Goal: Transaction & Acquisition: Purchase product/service

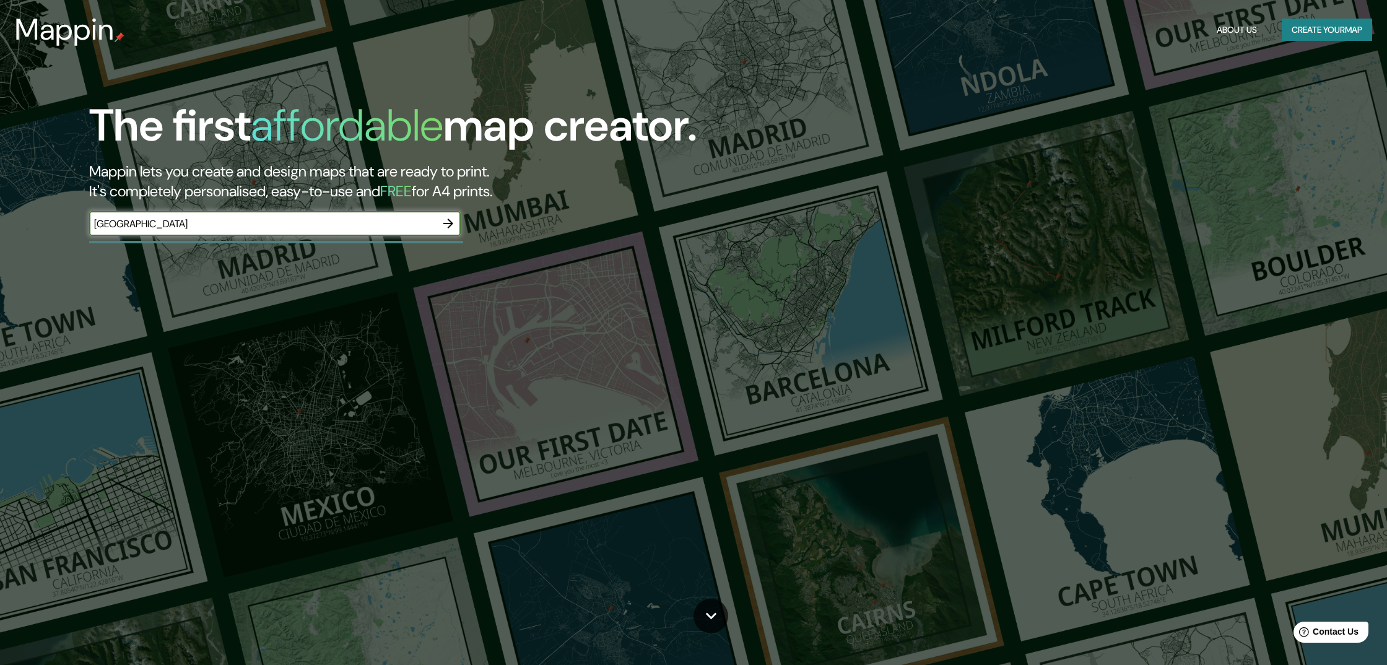
type input "[GEOGRAPHIC_DATA]"
click at [448, 223] on icon "button" at bounding box center [448, 224] width 10 height 10
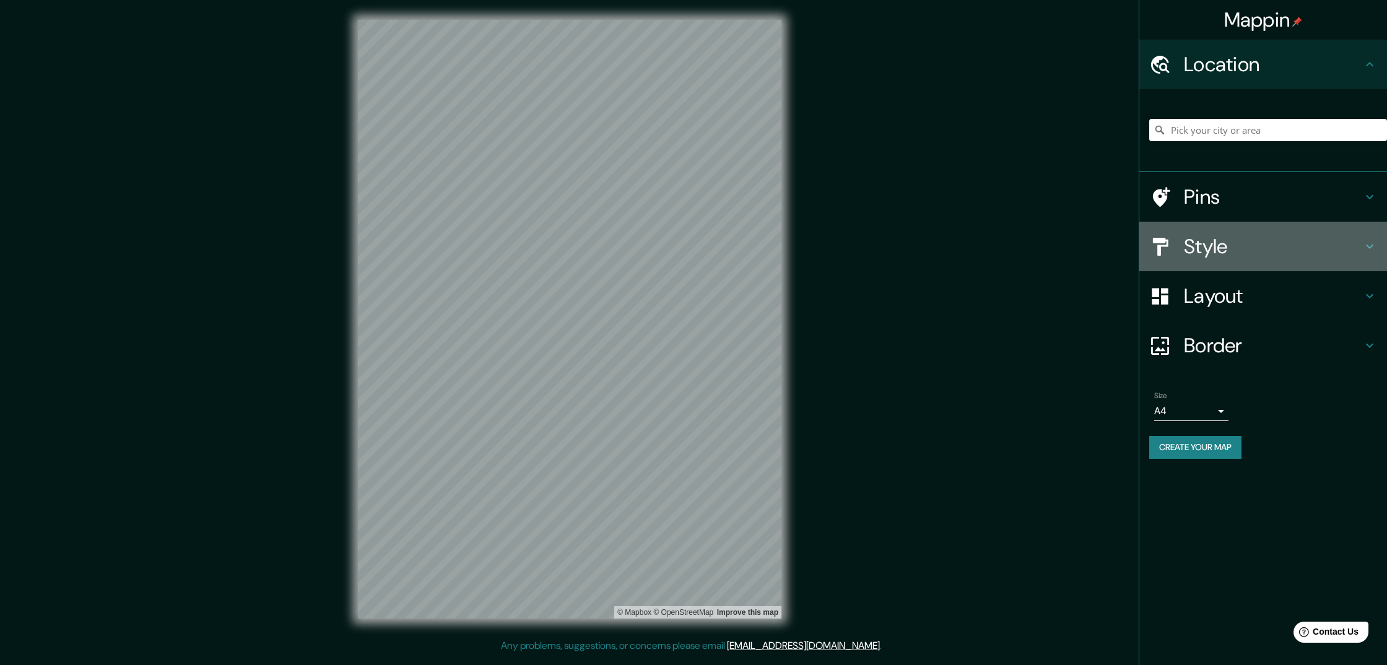
click at [1204, 244] on h4 "Style" at bounding box center [1273, 246] width 178 height 25
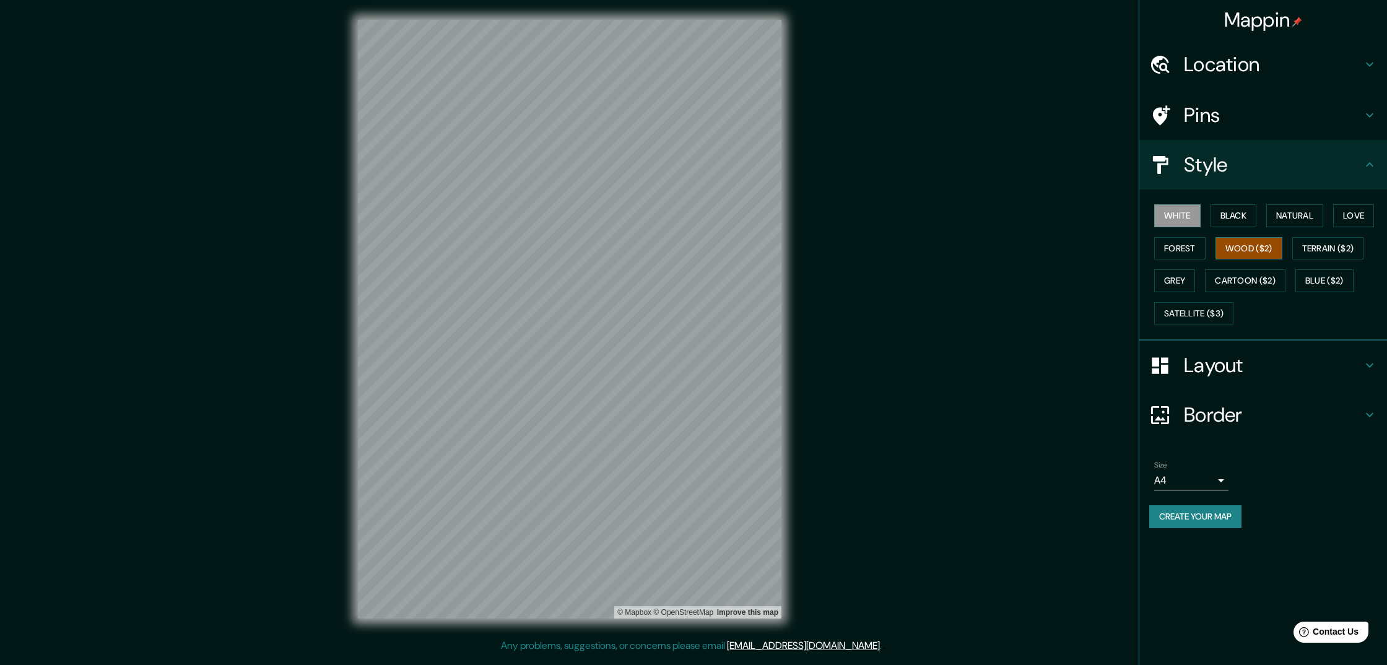
click at [1243, 246] on button "Wood ($2)" at bounding box center [1249, 248] width 67 height 23
click at [1202, 361] on h4 "Layout" at bounding box center [1273, 365] width 178 height 25
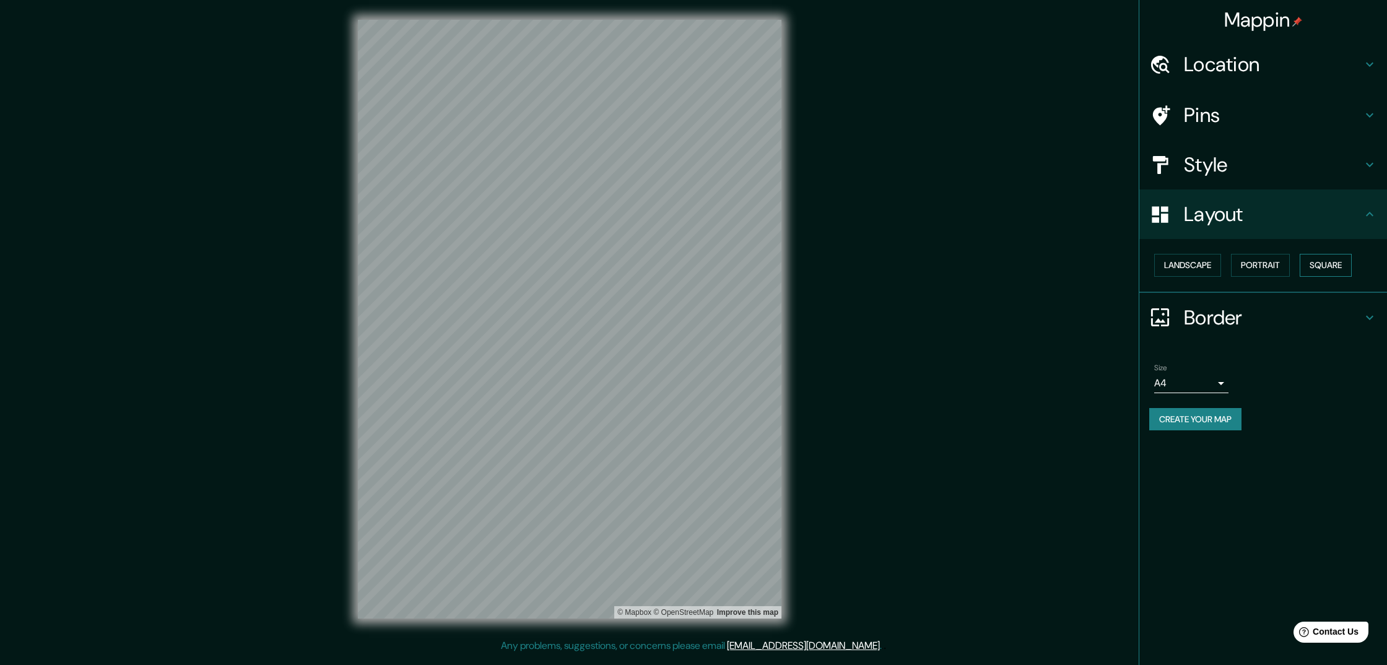
click at [1321, 261] on button "Square" at bounding box center [1326, 265] width 52 height 23
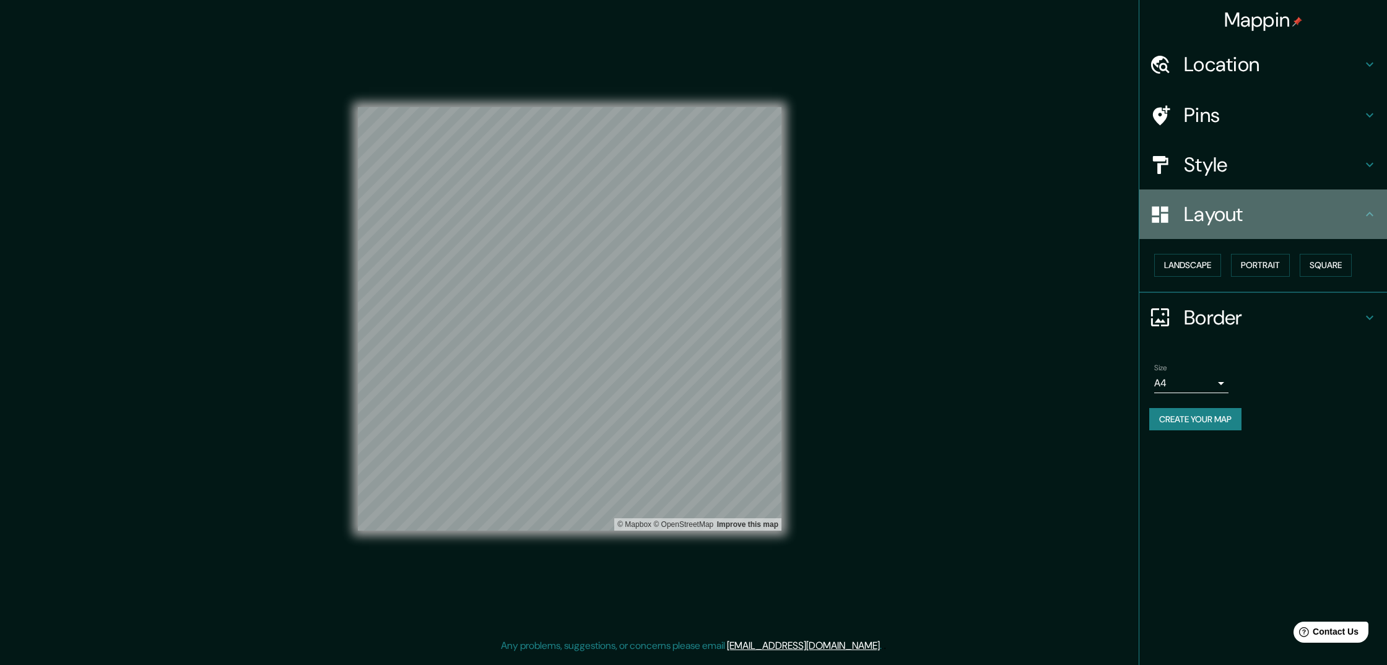
click at [1242, 202] on h4 "Layout" at bounding box center [1273, 214] width 178 height 25
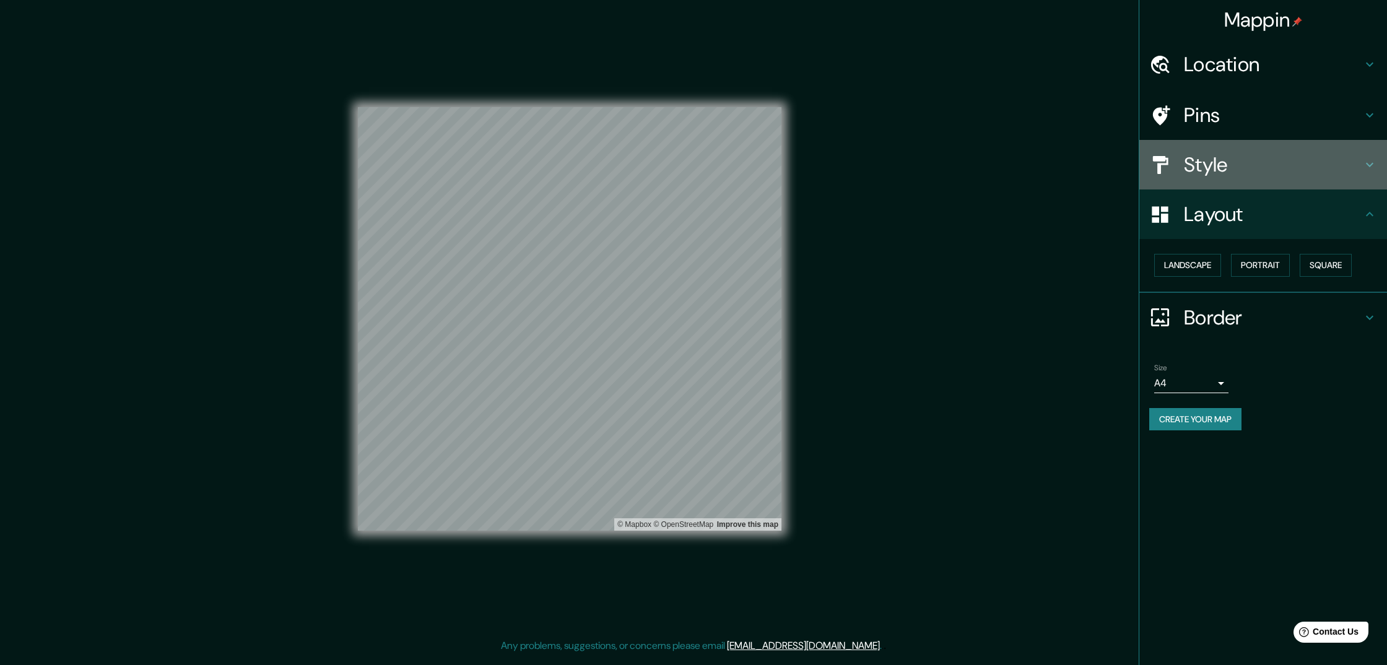
click at [1212, 164] on h4 "Style" at bounding box center [1273, 164] width 178 height 25
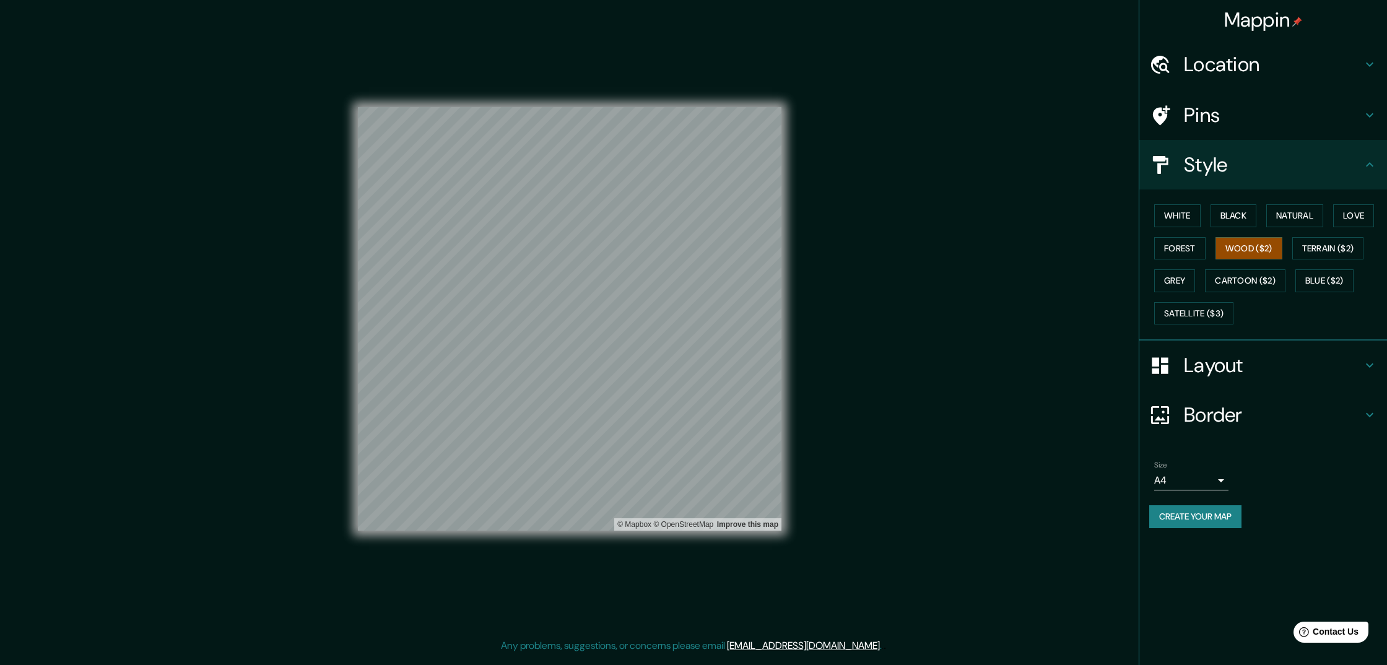
click at [1214, 360] on h4 "Layout" at bounding box center [1273, 365] width 178 height 25
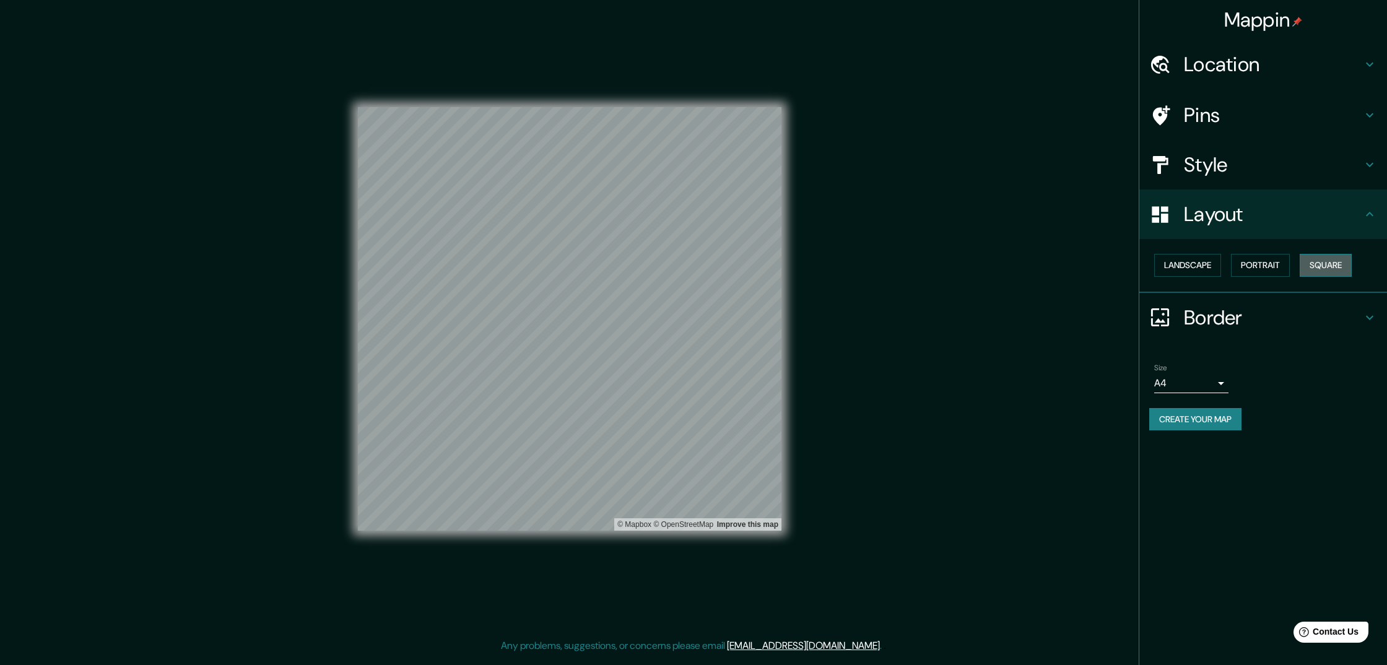
click at [1322, 263] on button "Square" at bounding box center [1326, 265] width 52 height 23
click at [1196, 263] on button "Landscape" at bounding box center [1187, 265] width 67 height 23
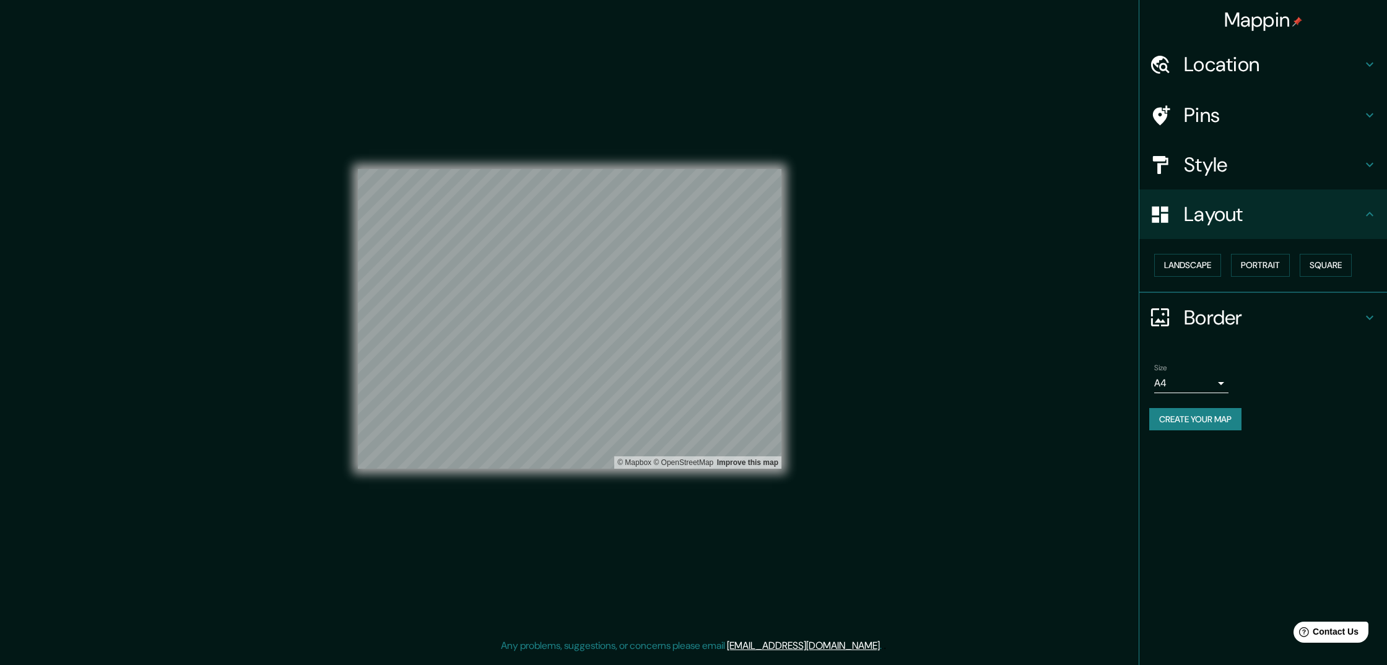
click at [1170, 381] on body "Mappin Location Pins Style Layout Landscape Portrait Square Border Choose a bor…" at bounding box center [693, 332] width 1387 height 665
click at [1175, 426] on li "A3" at bounding box center [1191, 428] width 74 height 22
type input "a4"
click at [884, 364] on div "Mappin Location Pins Style Layout Landscape Portrait Square Border Choose a bor…" at bounding box center [693, 329] width 1387 height 658
click at [552, 420] on div at bounding box center [551, 419] width 10 height 10
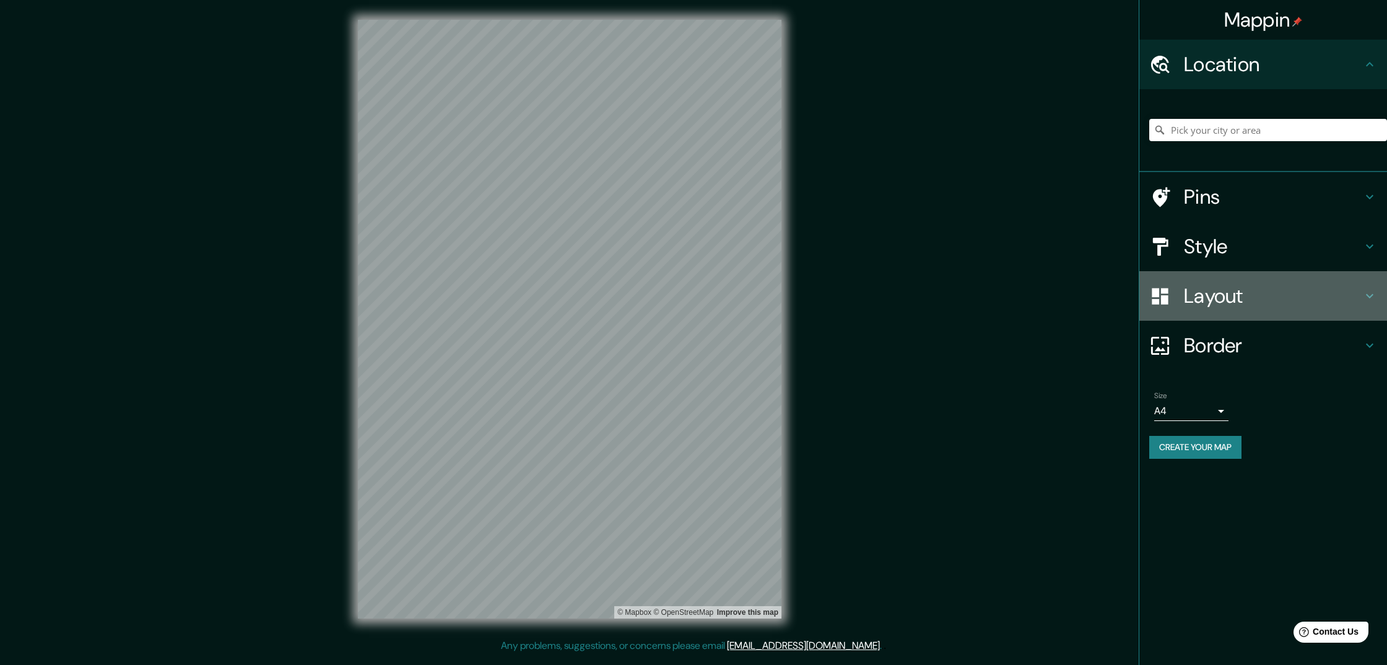
click at [1213, 293] on h4 "Layout" at bounding box center [1273, 296] width 178 height 25
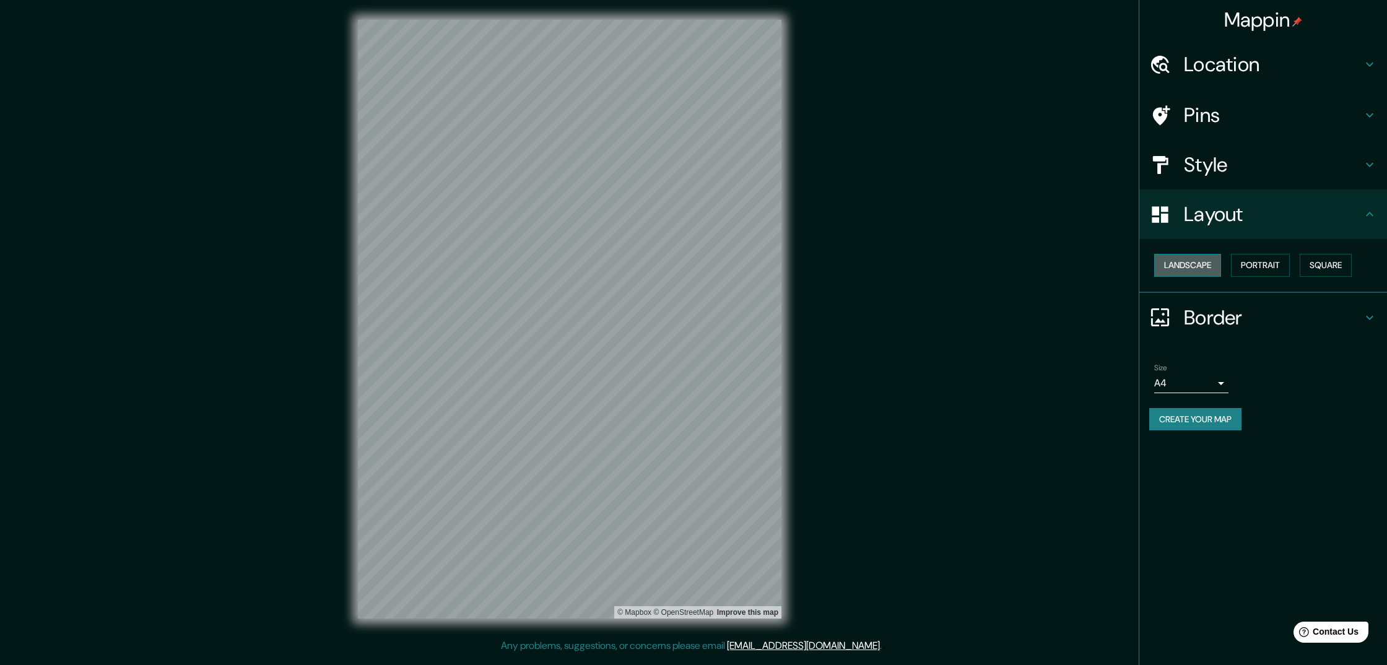
click at [1204, 264] on button "Landscape" at bounding box center [1187, 265] width 67 height 23
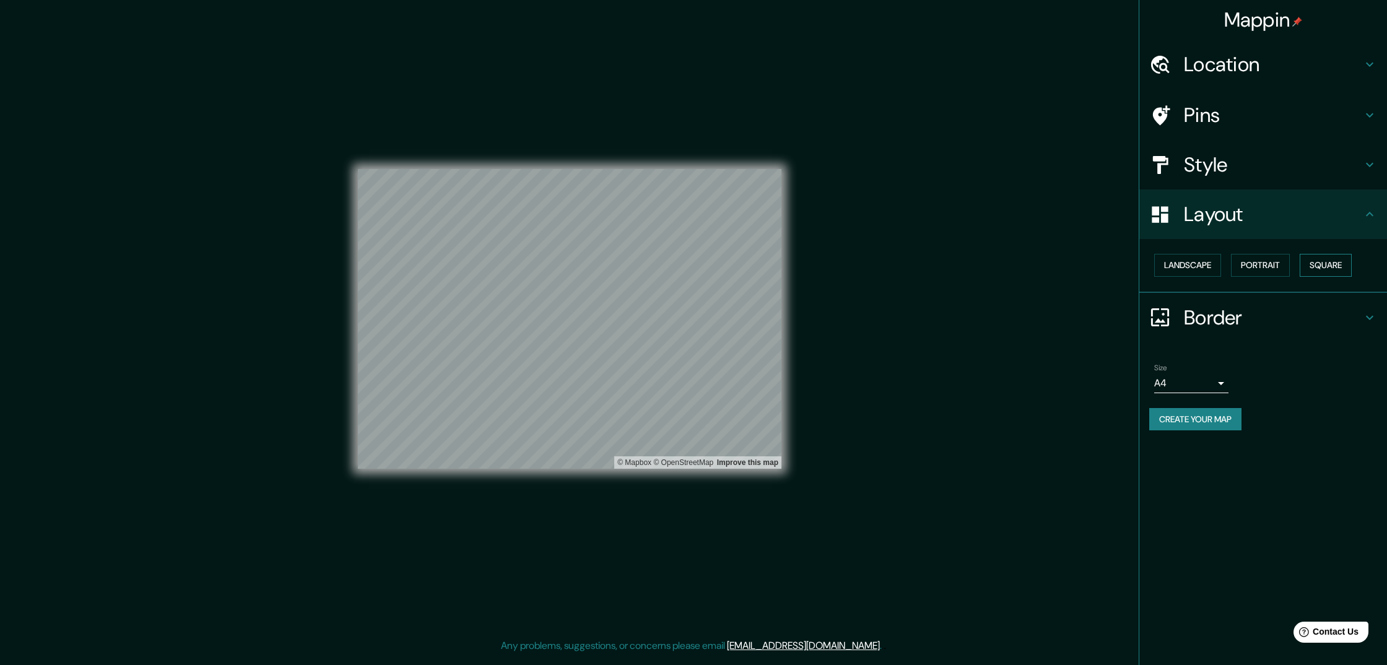
click at [1316, 261] on button "Square" at bounding box center [1326, 265] width 52 height 23
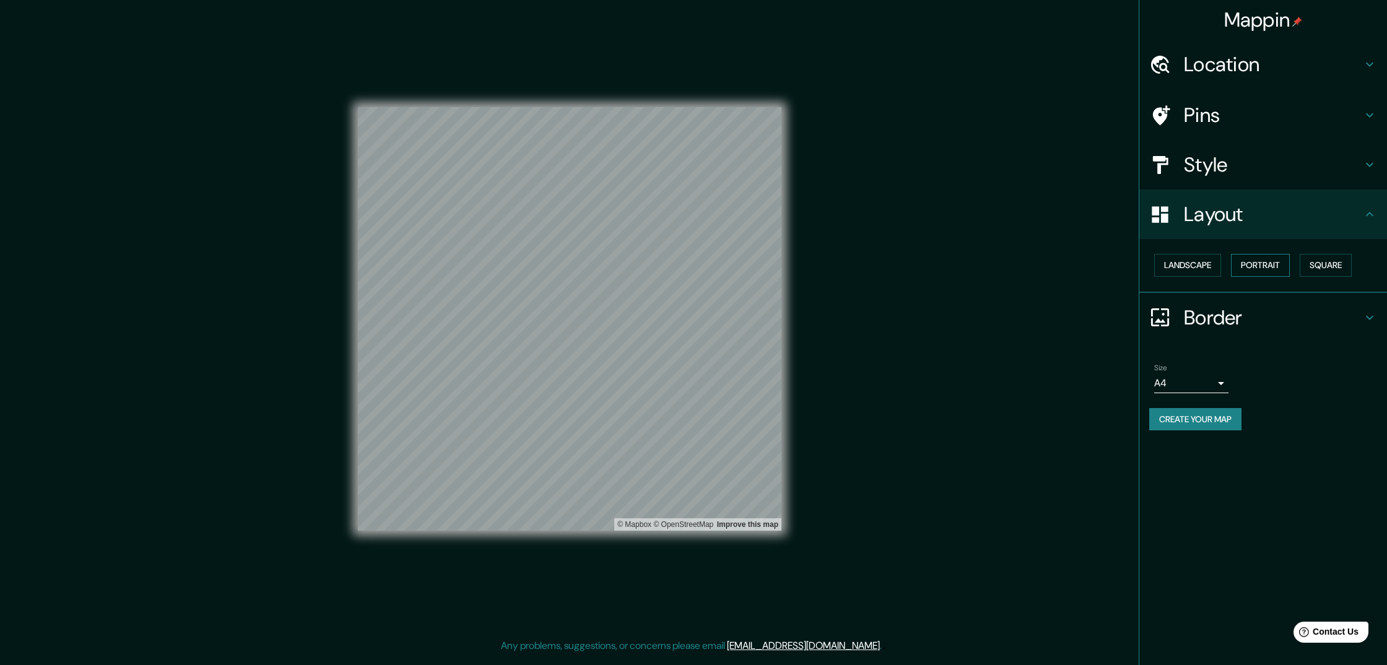
click at [1271, 263] on button "Portrait" at bounding box center [1260, 265] width 59 height 23
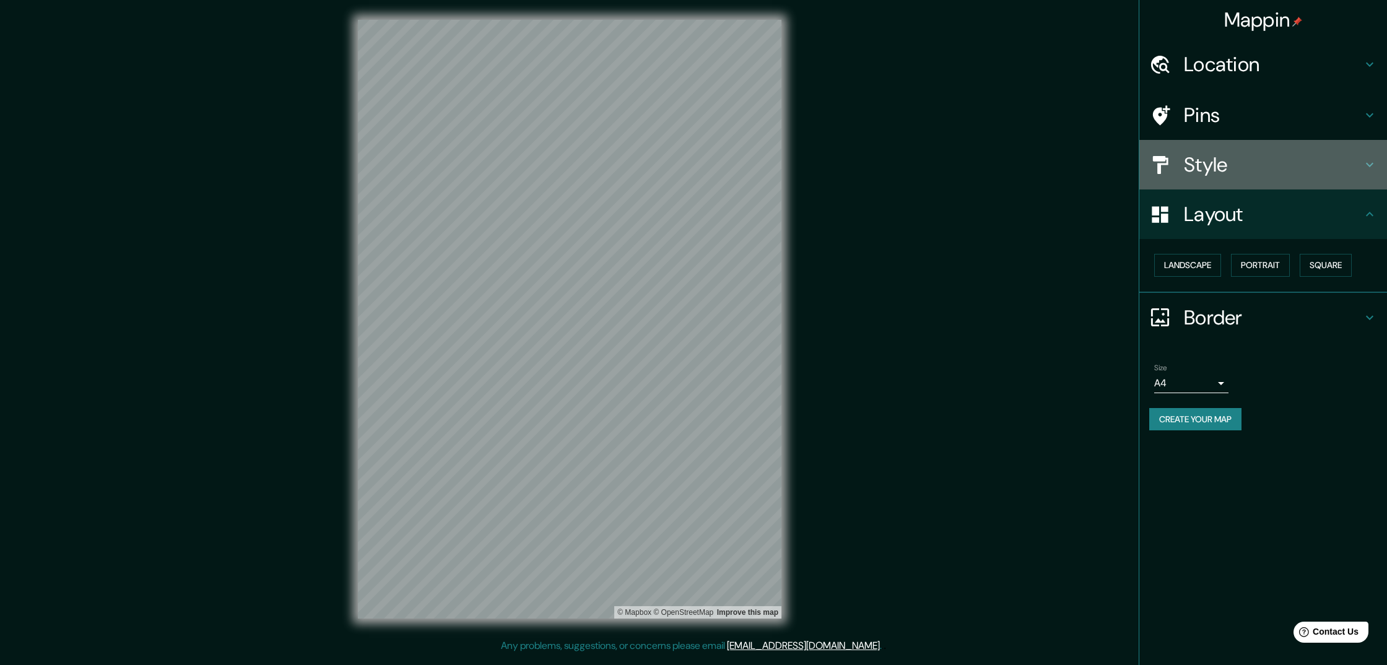
click at [1218, 161] on h4 "Style" at bounding box center [1273, 164] width 178 height 25
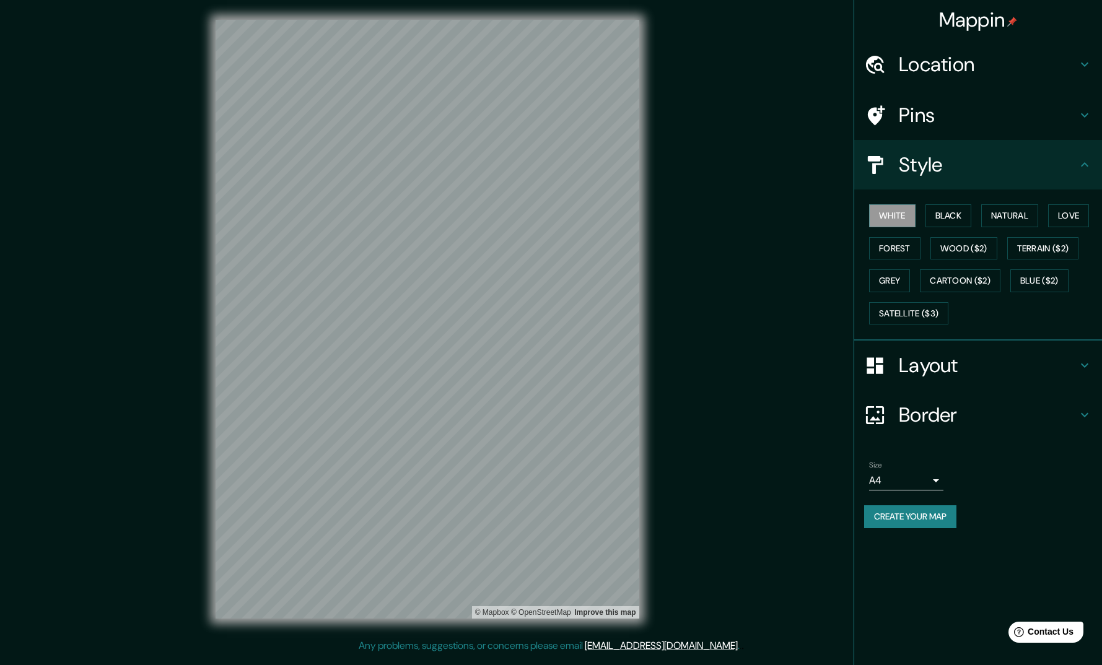
click at [946, 169] on h4 "Style" at bounding box center [988, 164] width 178 height 25
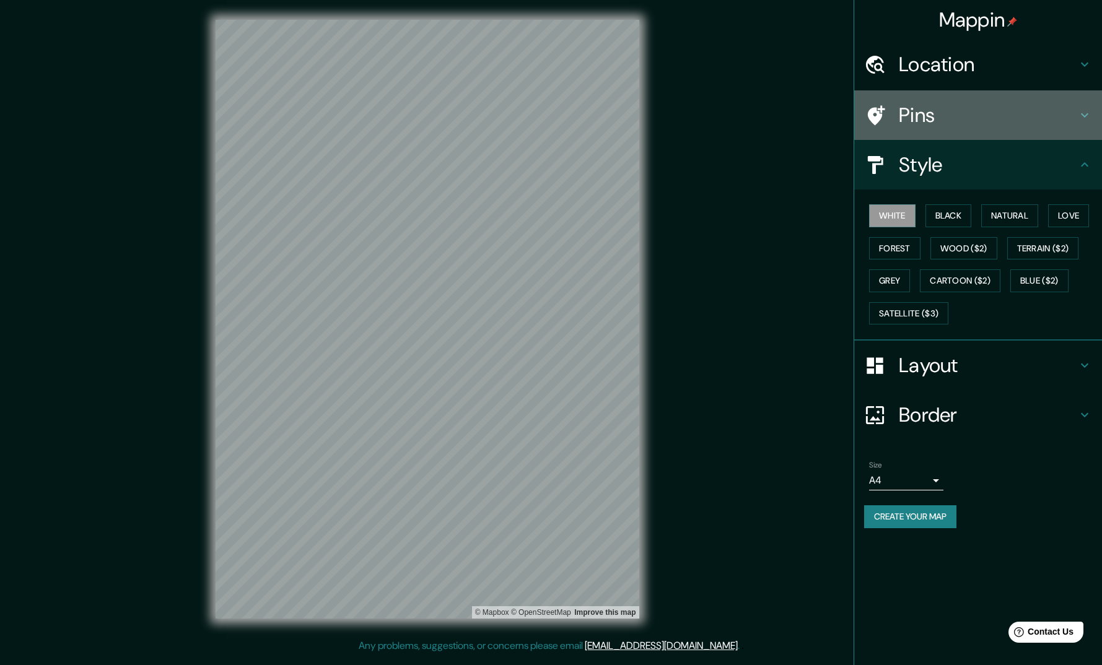
click at [939, 119] on h4 "Pins" at bounding box center [988, 115] width 178 height 25
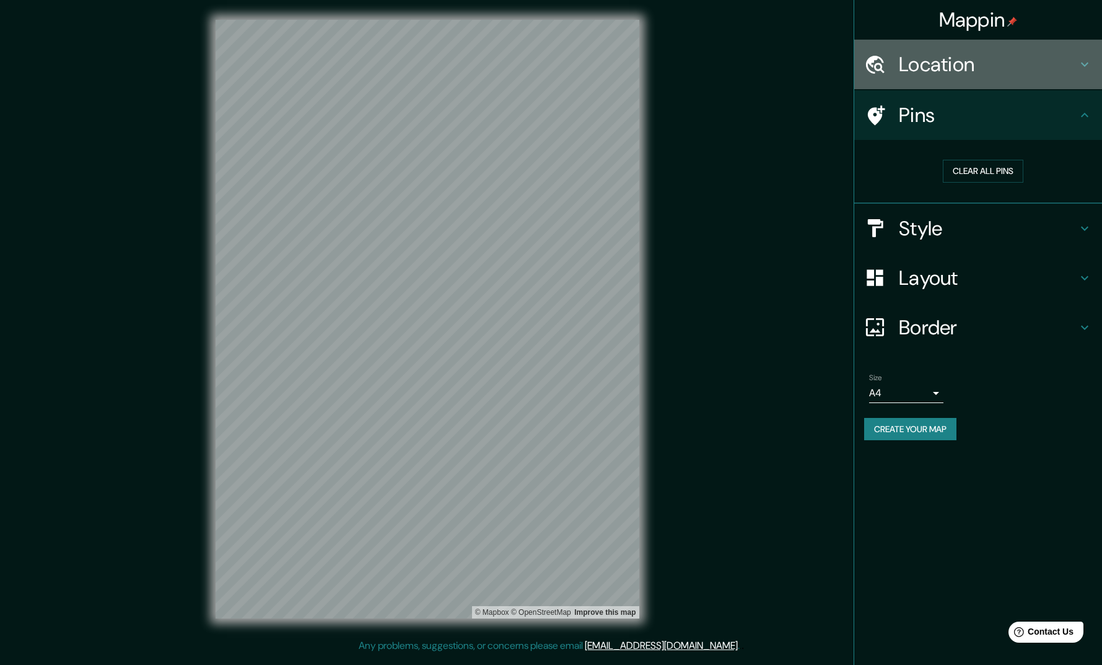
click at [940, 68] on h4 "Location" at bounding box center [988, 64] width 178 height 25
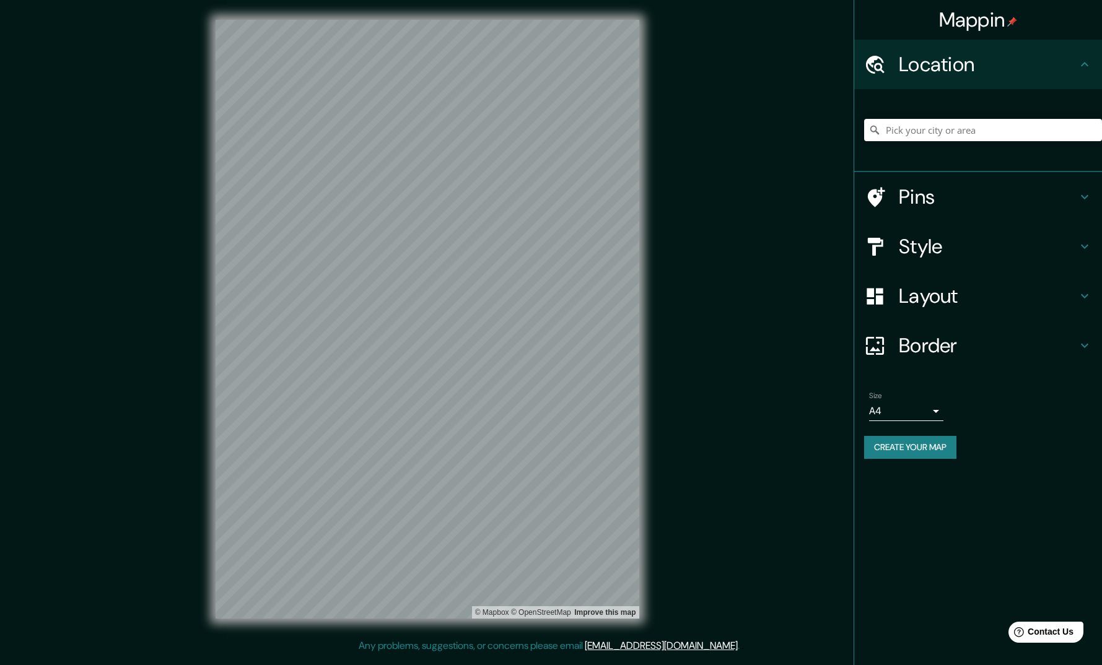
click at [928, 344] on h4 "Border" at bounding box center [988, 345] width 178 height 25
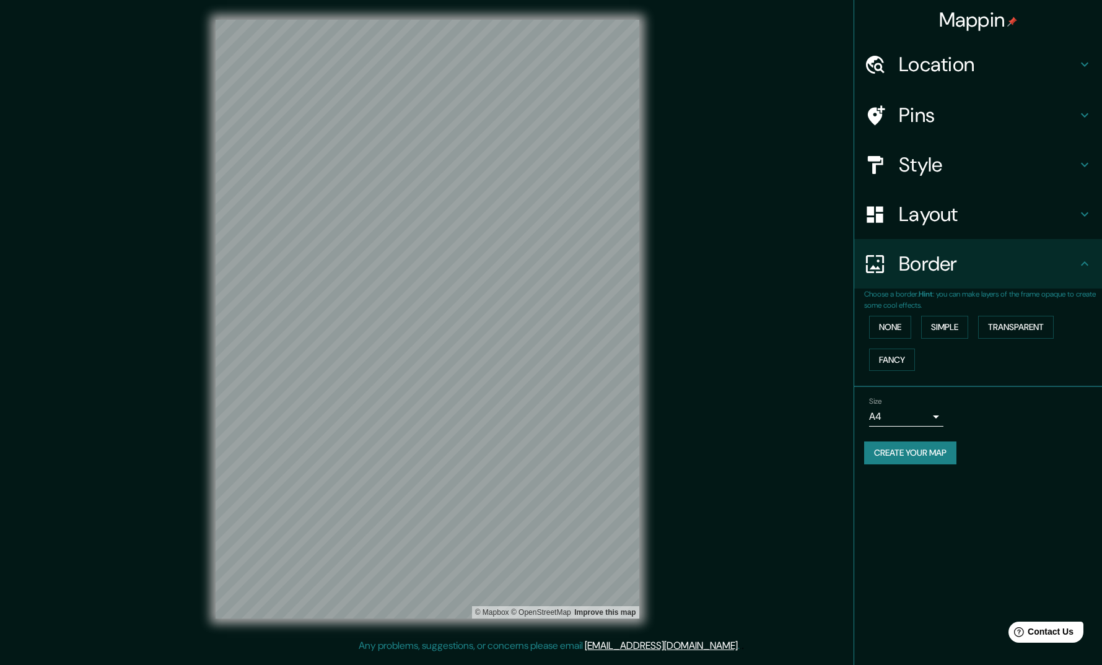
click at [942, 219] on h4 "Layout" at bounding box center [988, 214] width 178 height 25
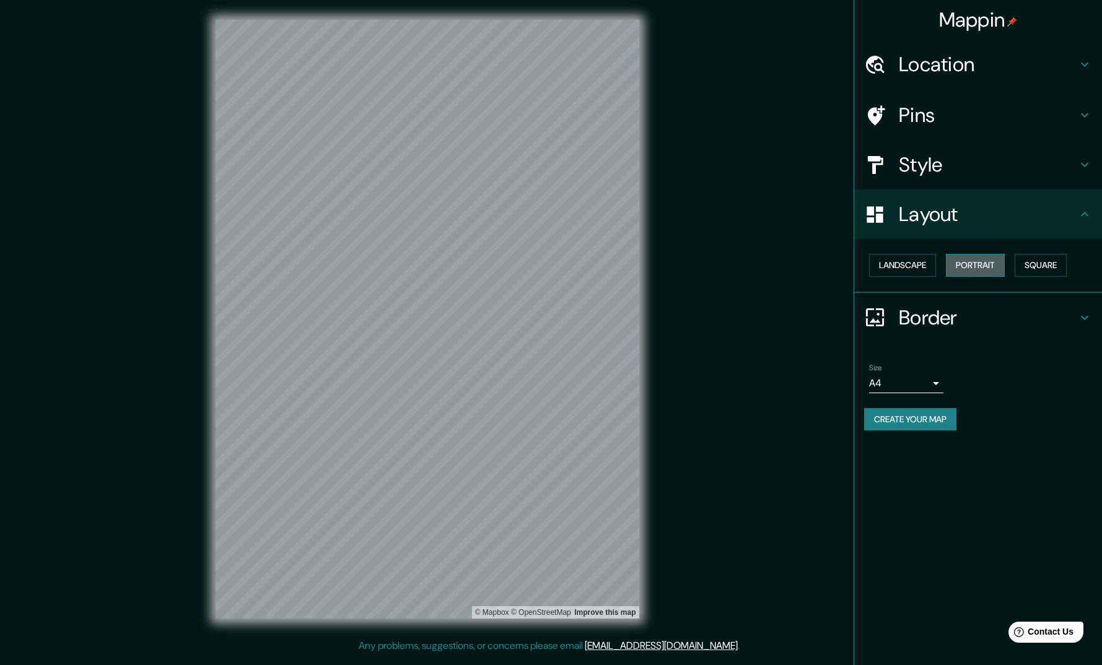
click at [975, 258] on button "Portrait" at bounding box center [975, 265] width 59 height 23
click at [1035, 263] on button "Square" at bounding box center [1040, 265] width 52 height 23
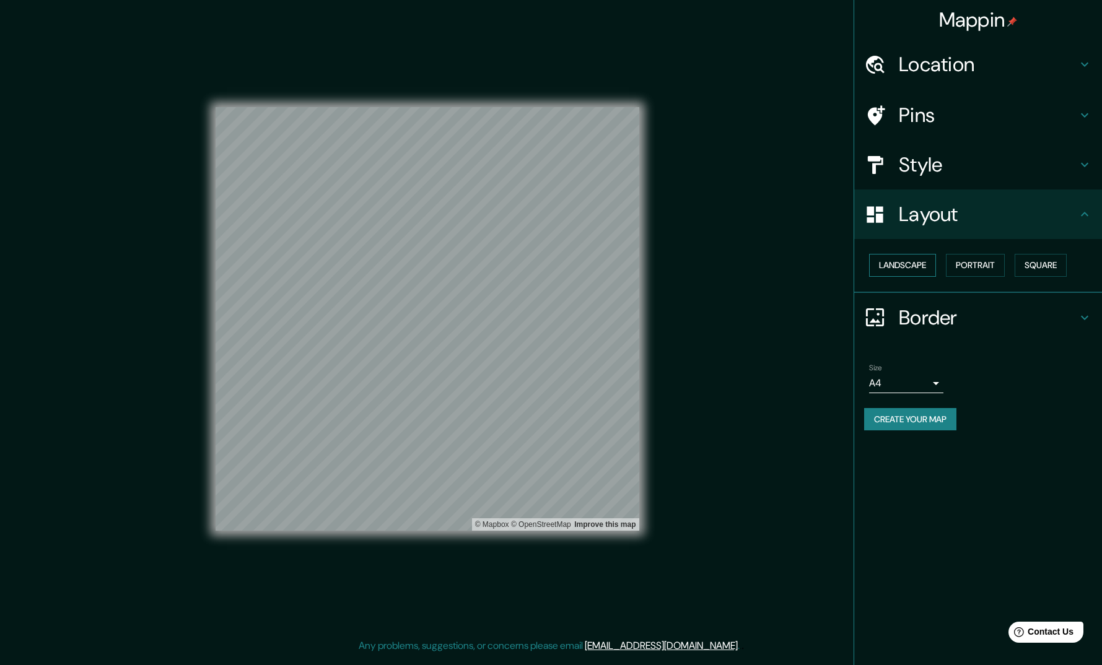
click at [918, 269] on button "Landscape" at bounding box center [902, 265] width 67 height 23
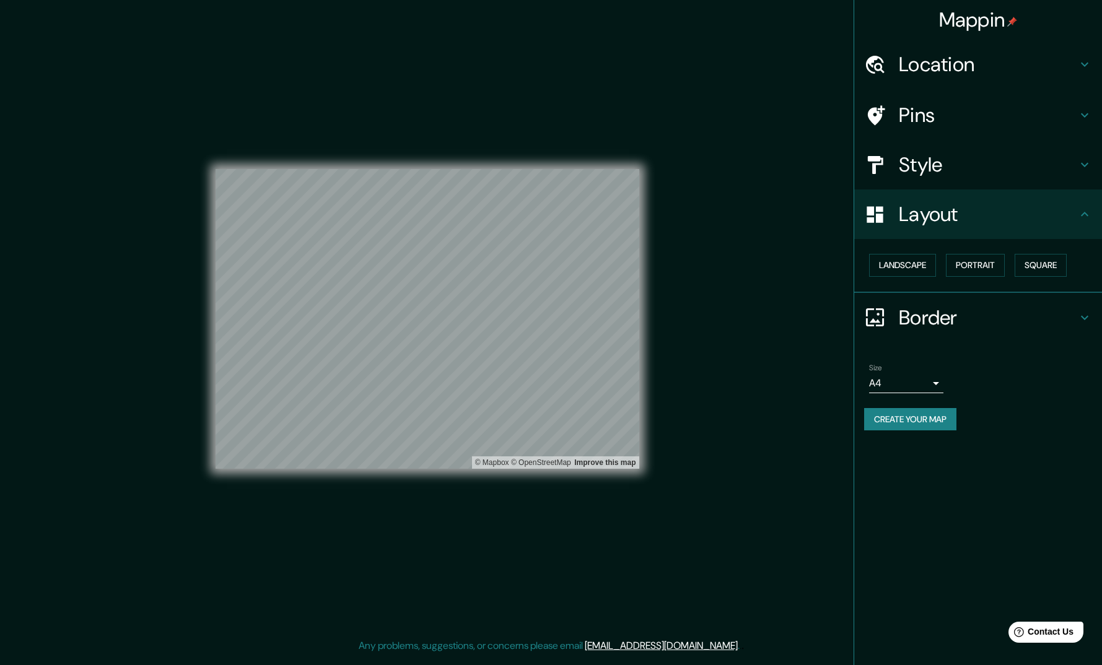
click at [926, 162] on h4 "Style" at bounding box center [988, 164] width 178 height 25
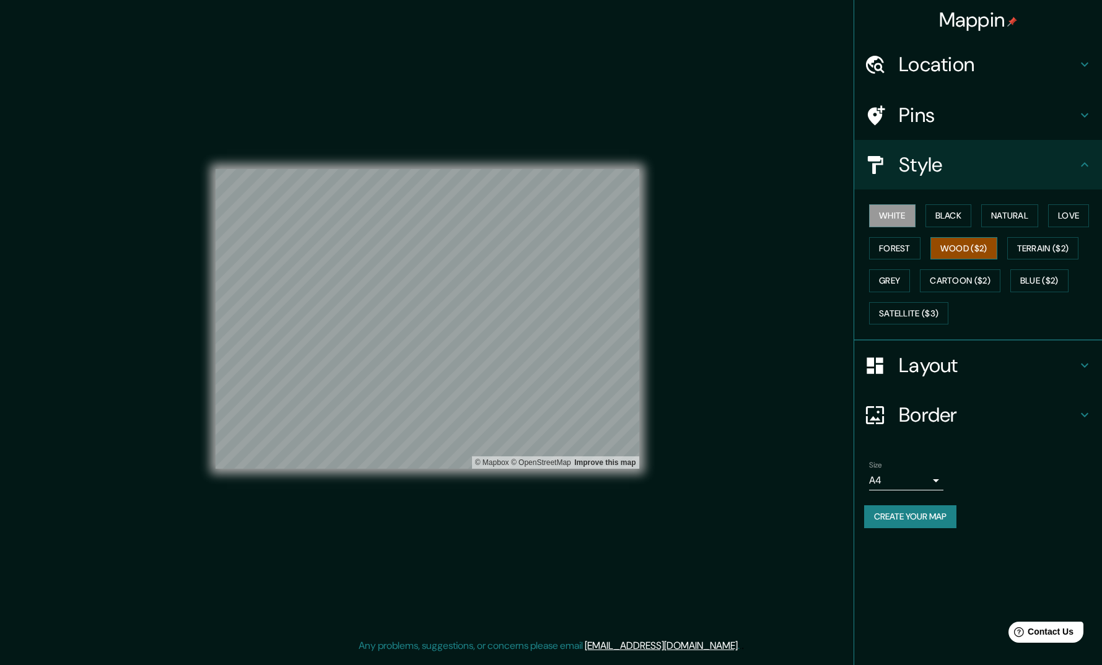
click at [956, 245] on button "Wood ($2)" at bounding box center [963, 248] width 67 height 23
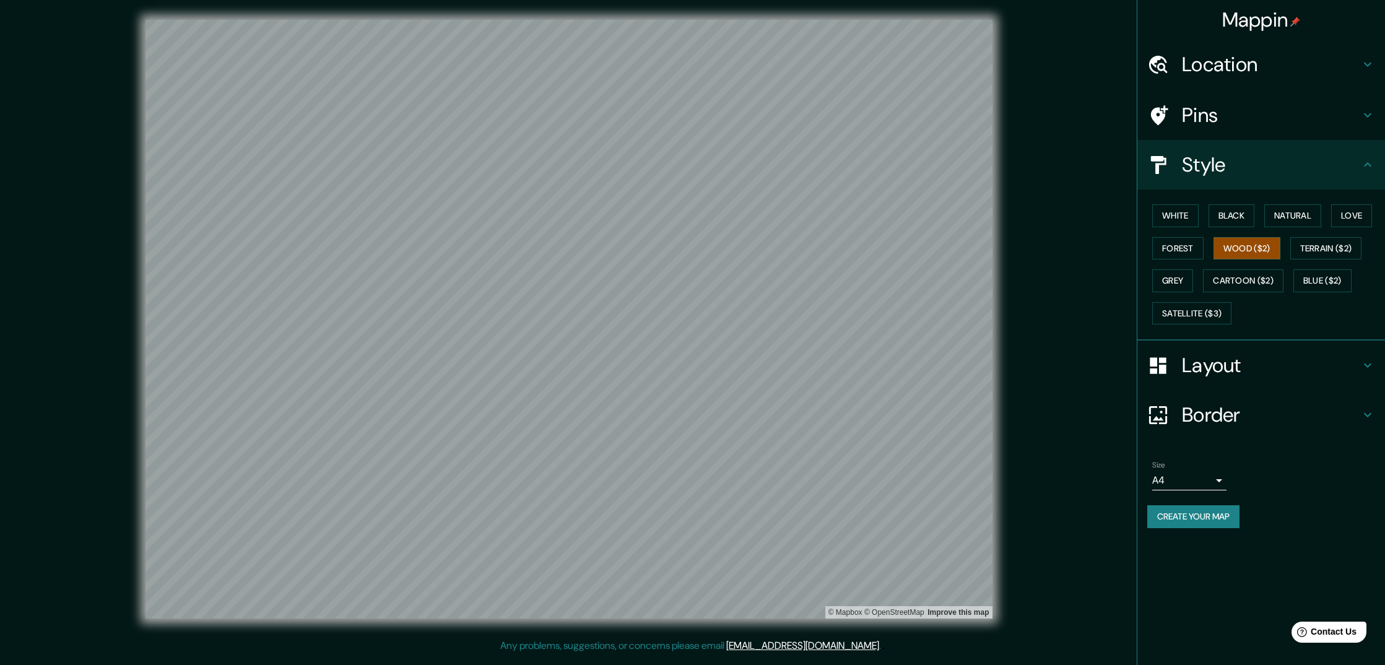
click at [1167, 474] on body "Mappin Location Pins Style White Black Natural Love Forest Wood ($2) Terrain ($…" at bounding box center [692, 332] width 1385 height 665
click at [1180, 518] on li "A3" at bounding box center [1189, 524] width 74 height 22
click at [672, 342] on div at bounding box center [672, 343] width 10 height 10
click at [1221, 354] on h4 "Layout" at bounding box center [1271, 365] width 178 height 25
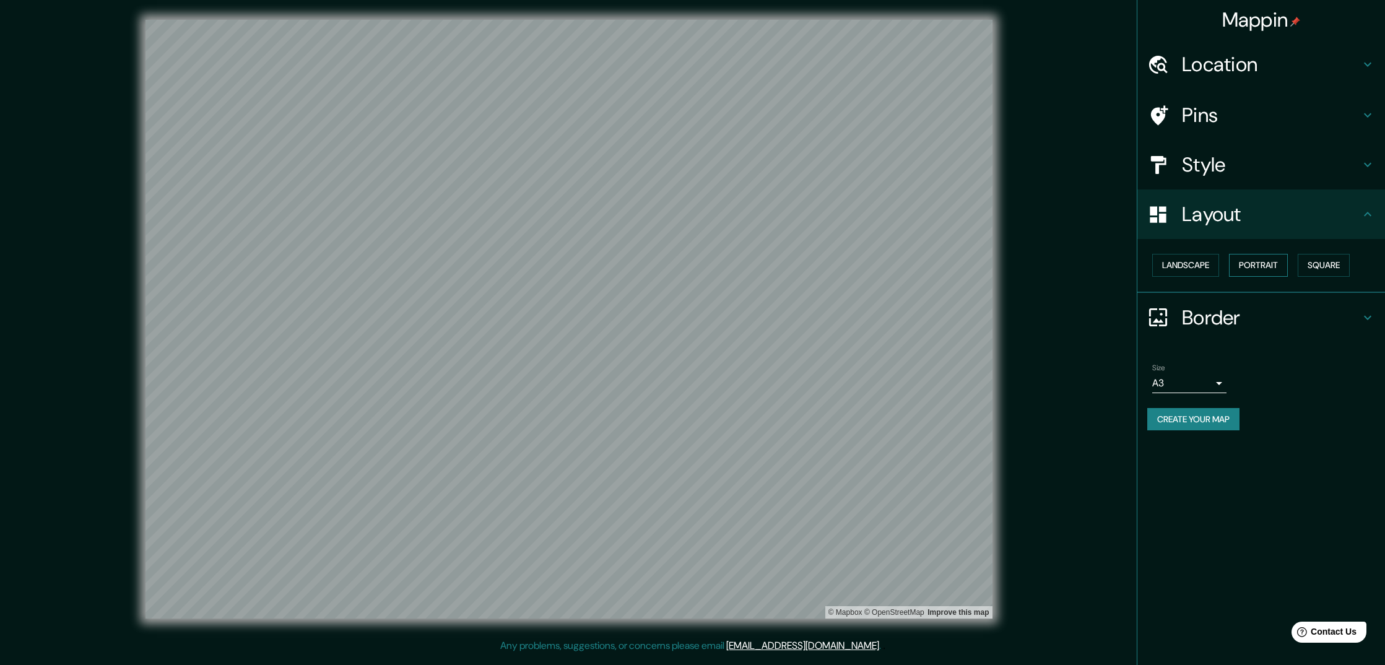
click at [1278, 266] on button "Portrait" at bounding box center [1258, 265] width 59 height 23
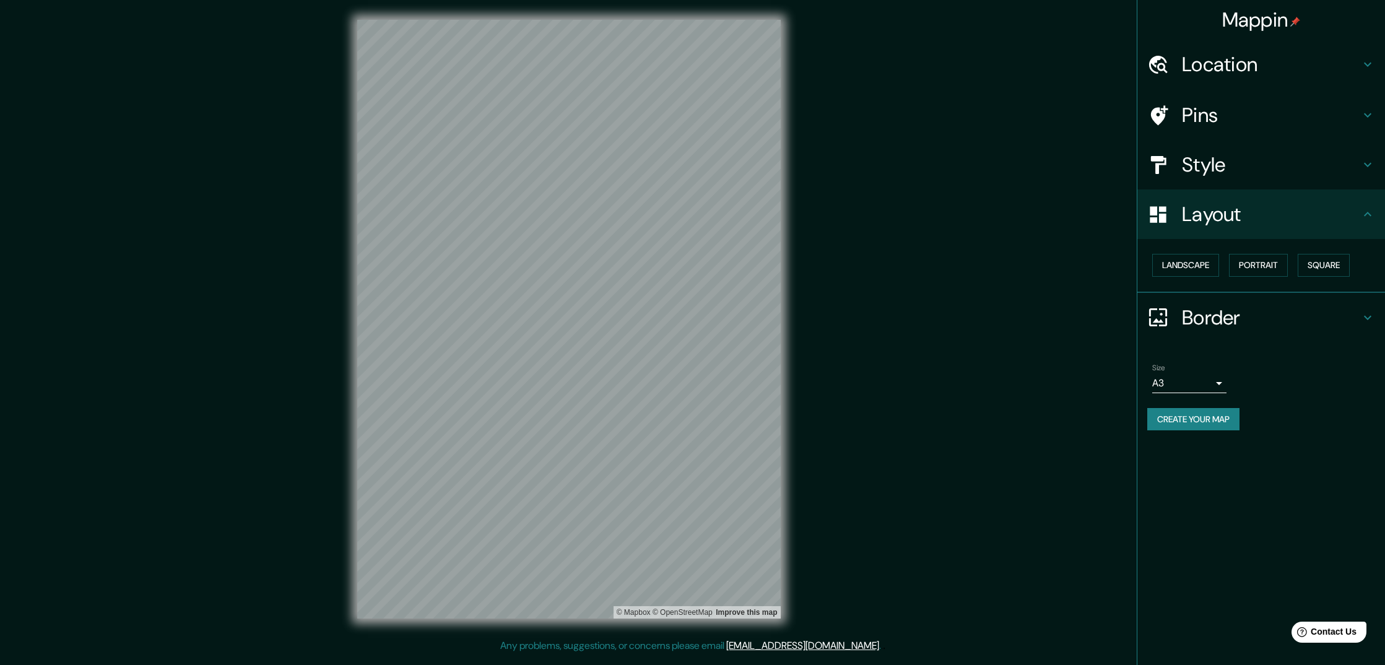
click at [1222, 212] on h4 "Layout" at bounding box center [1271, 214] width 178 height 25
click at [1199, 260] on button "Landscape" at bounding box center [1185, 265] width 67 height 23
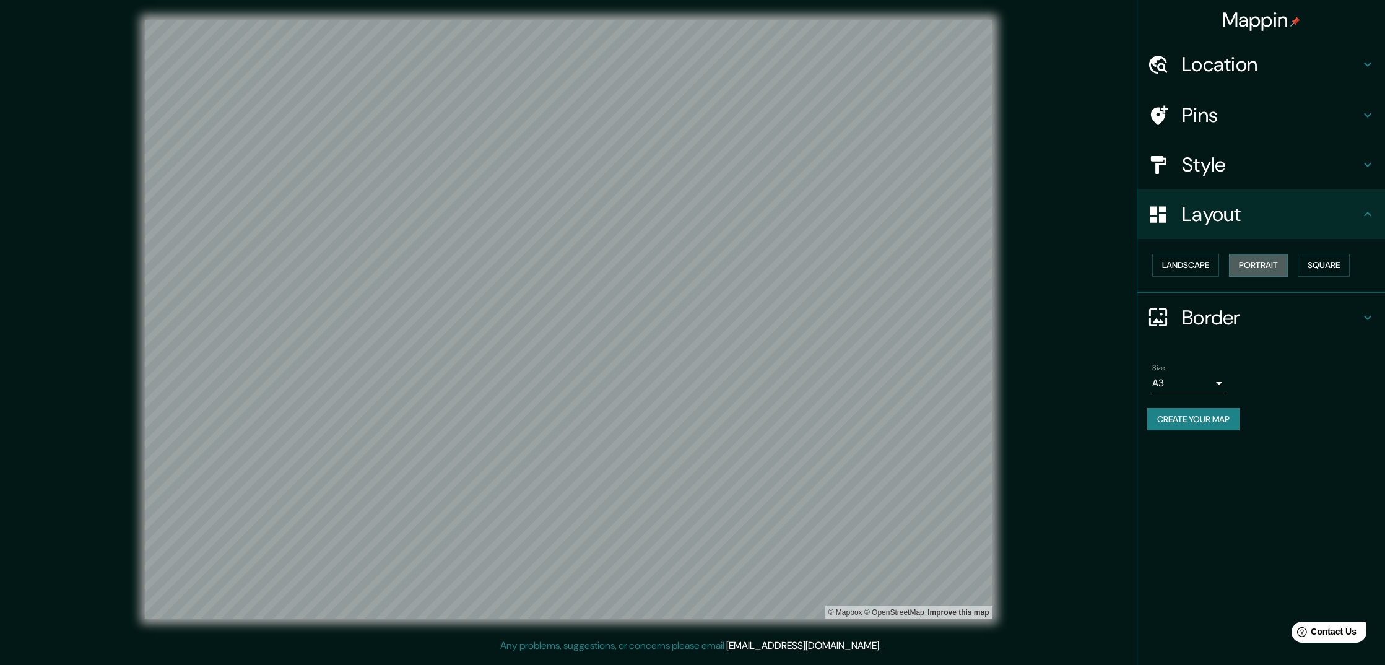
click at [1252, 263] on button "Portrait" at bounding box center [1258, 265] width 59 height 23
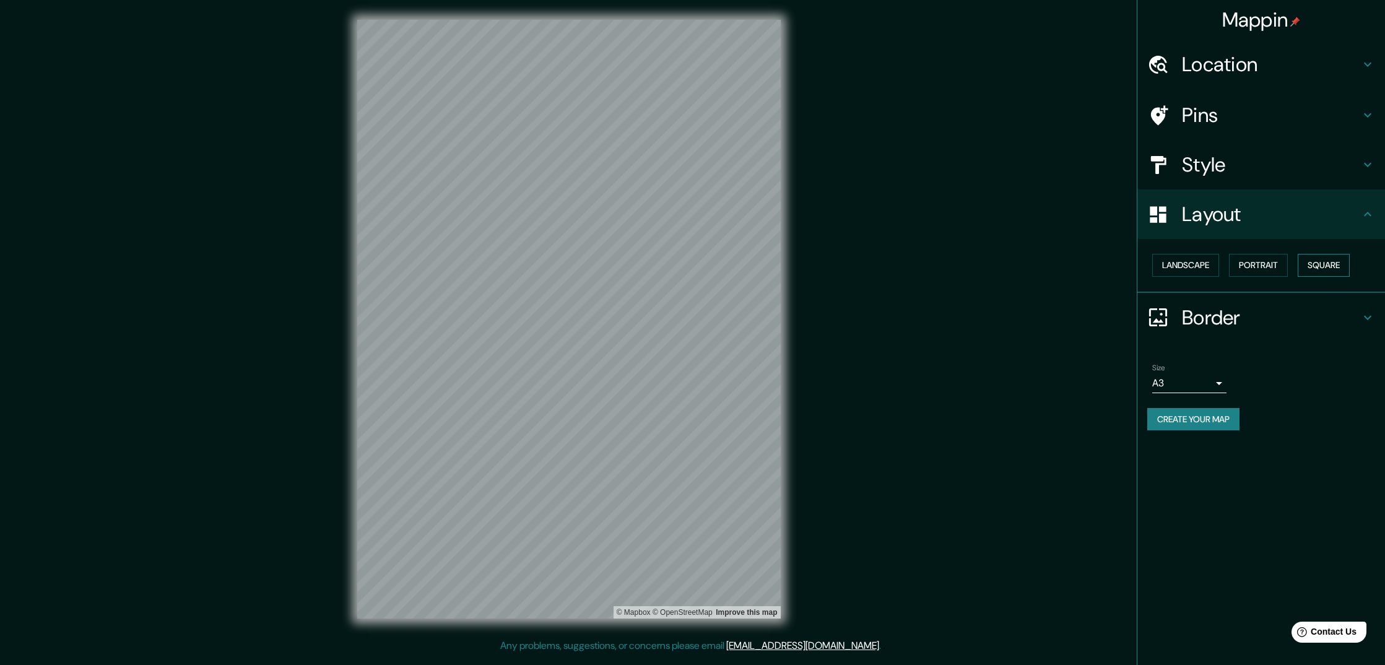
click at [1320, 264] on button "Square" at bounding box center [1324, 265] width 52 height 23
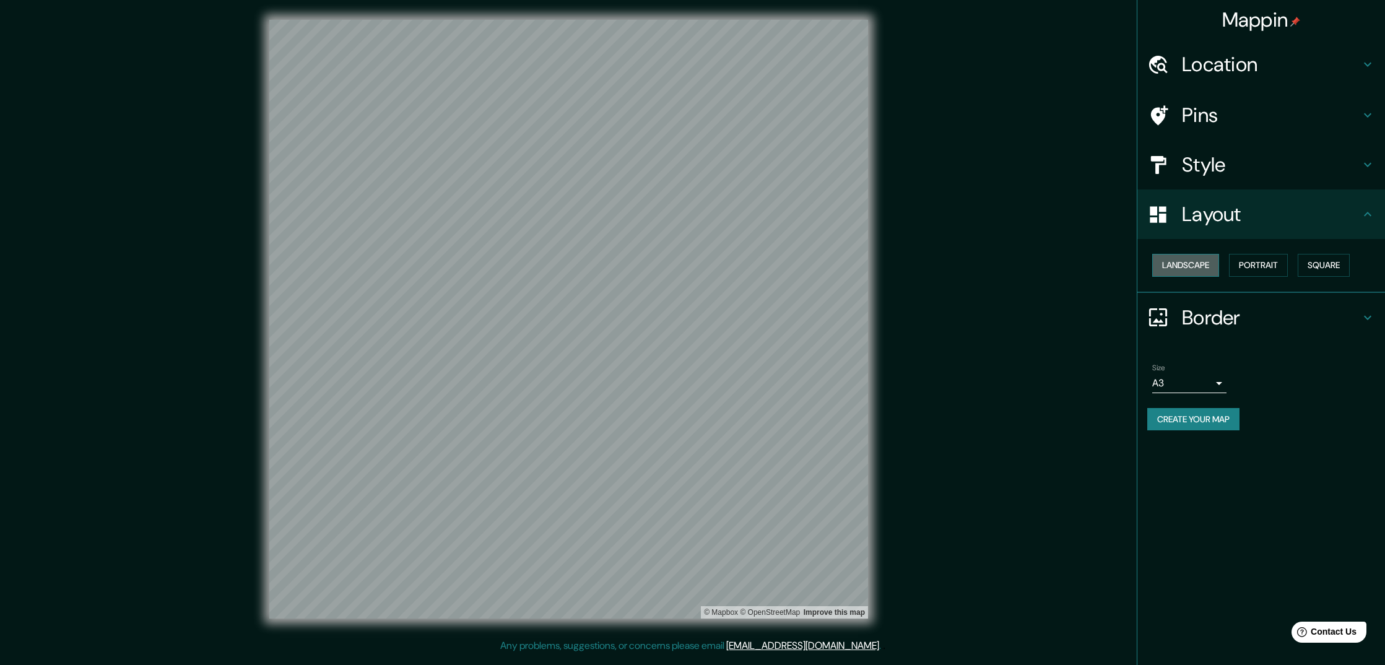
click at [1197, 260] on button "Landscape" at bounding box center [1185, 265] width 67 height 23
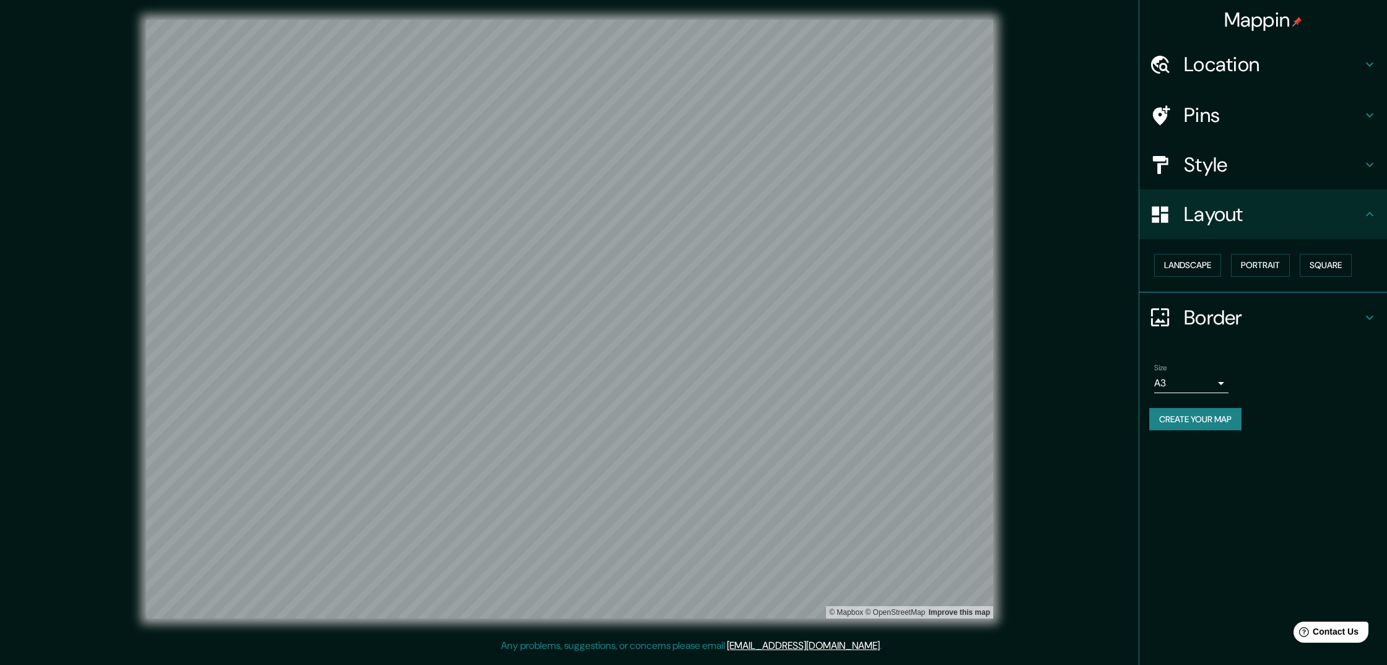
click at [1208, 116] on h4 "Pins" at bounding box center [1273, 115] width 178 height 25
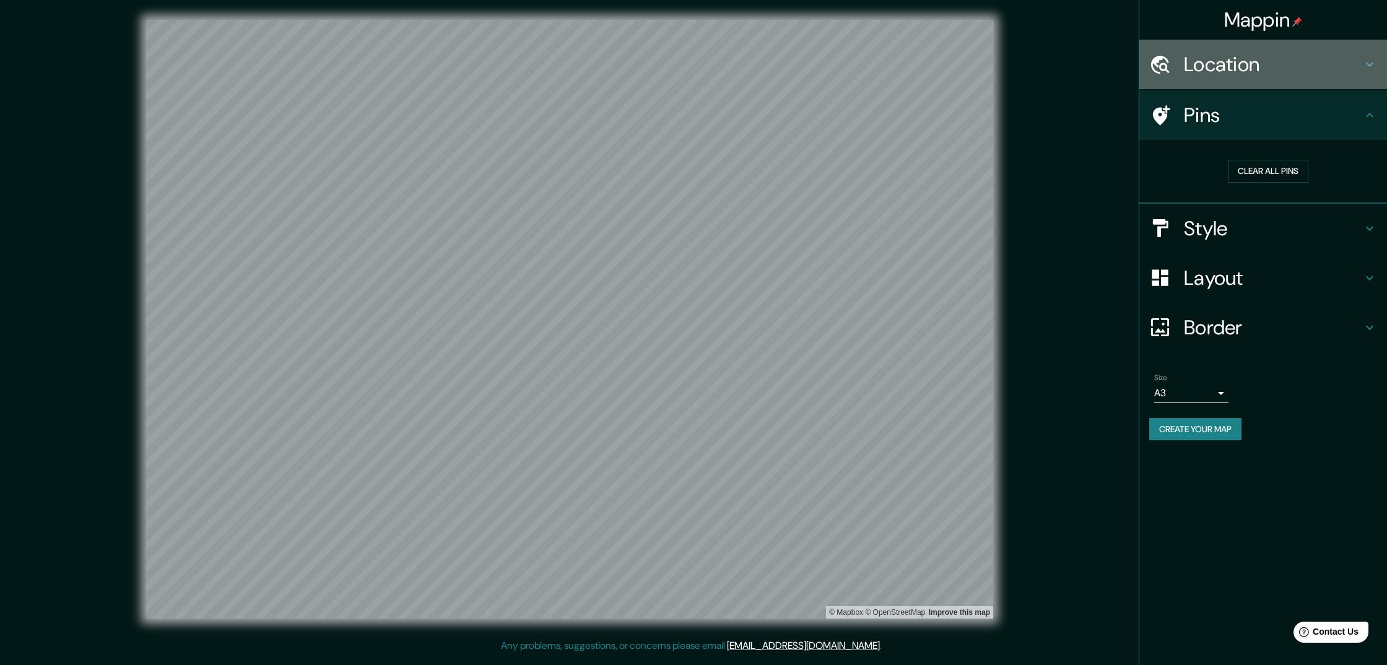
click at [1216, 67] on h4 "Location" at bounding box center [1273, 64] width 178 height 25
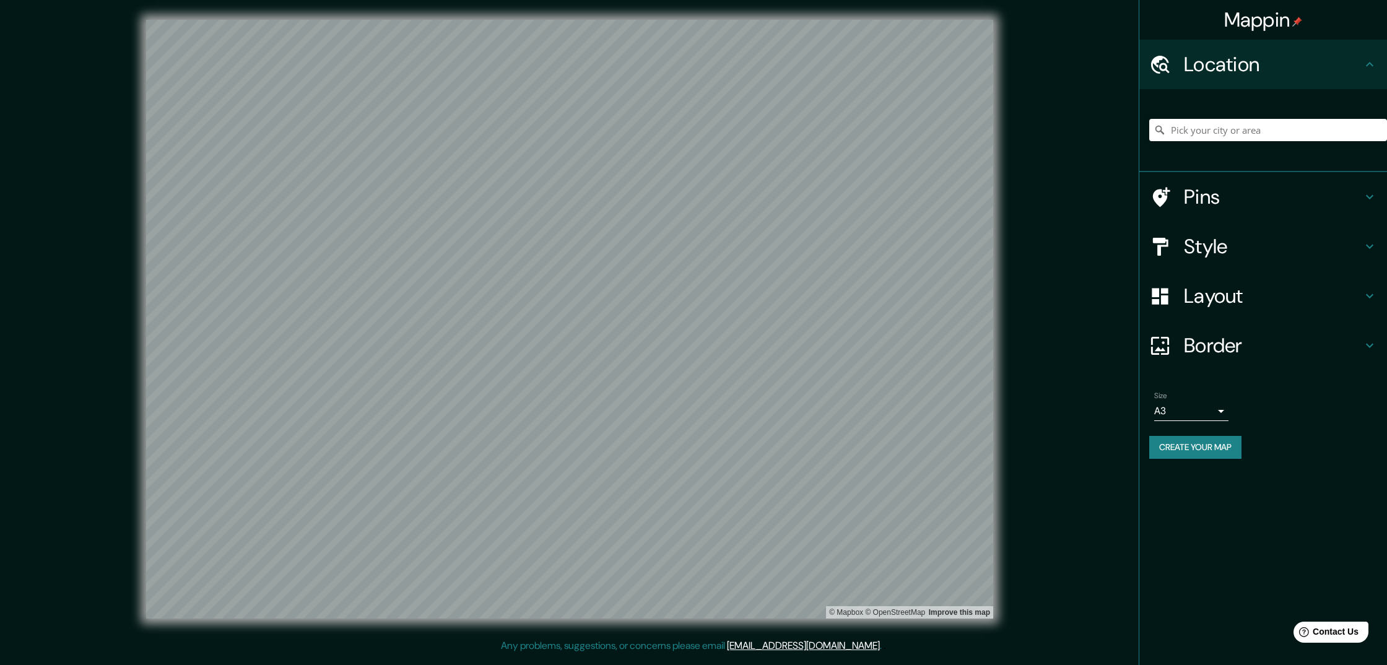
click at [1213, 200] on h4 "Pins" at bounding box center [1273, 197] width 178 height 25
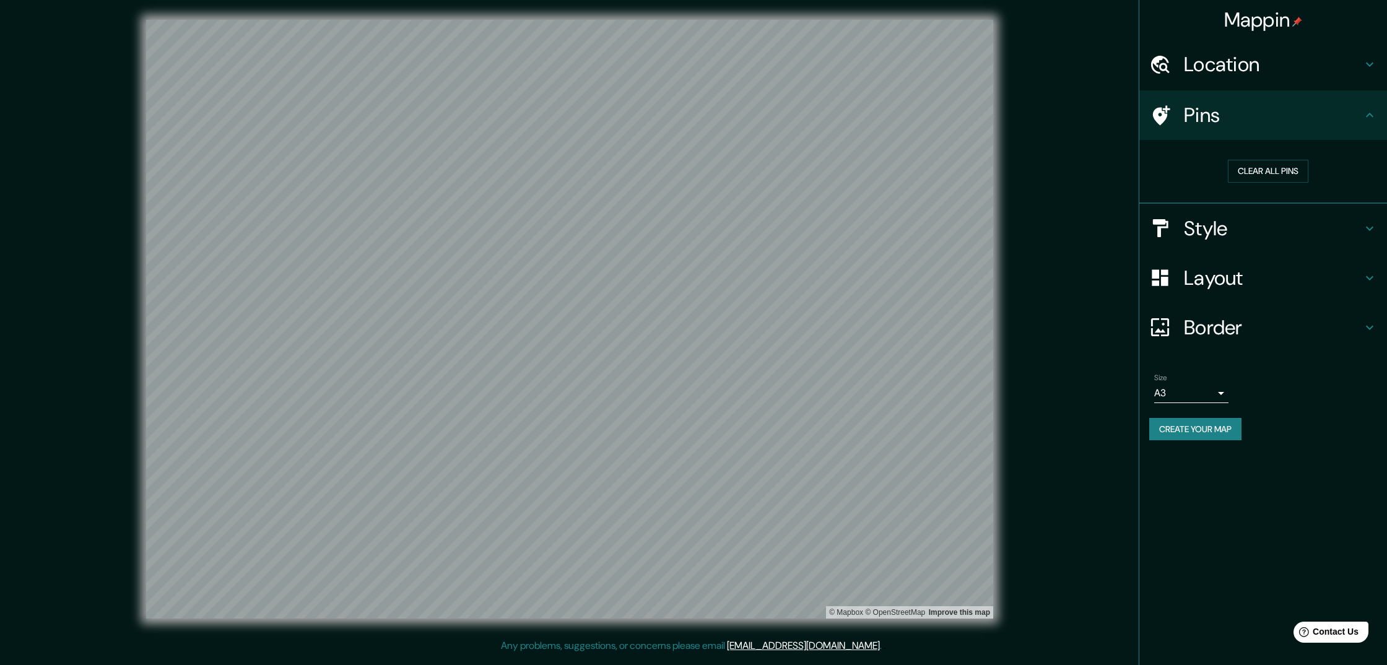
click at [1237, 69] on h4 "Location" at bounding box center [1273, 64] width 178 height 25
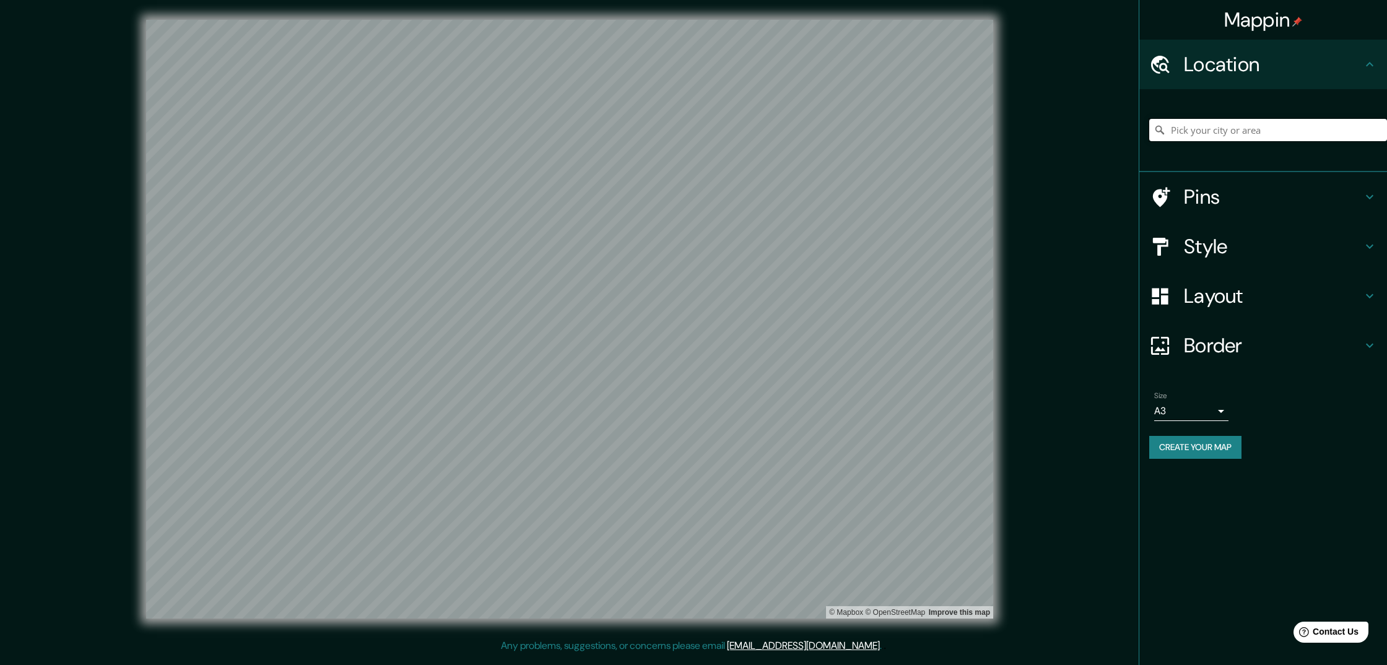
click at [1203, 128] on input "Pick your city or area" at bounding box center [1268, 130] width 238 height 22
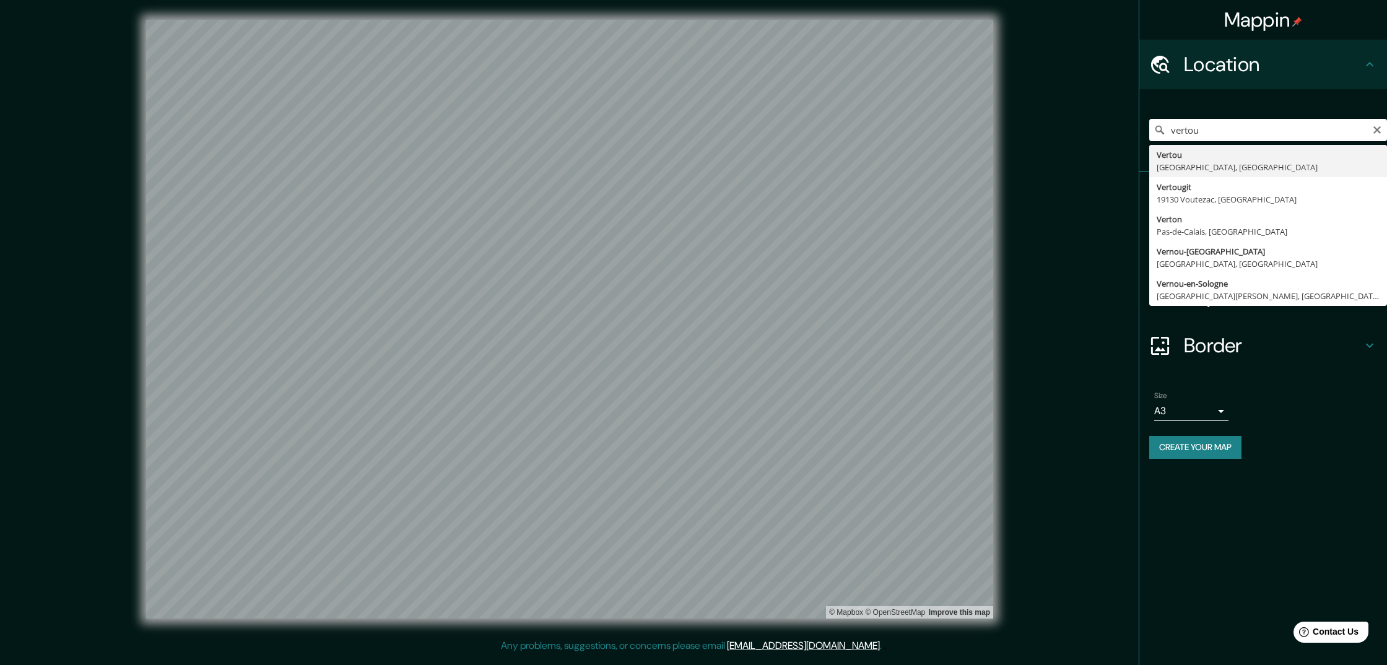
type input "Vertou, Loire-Atlantique, France"
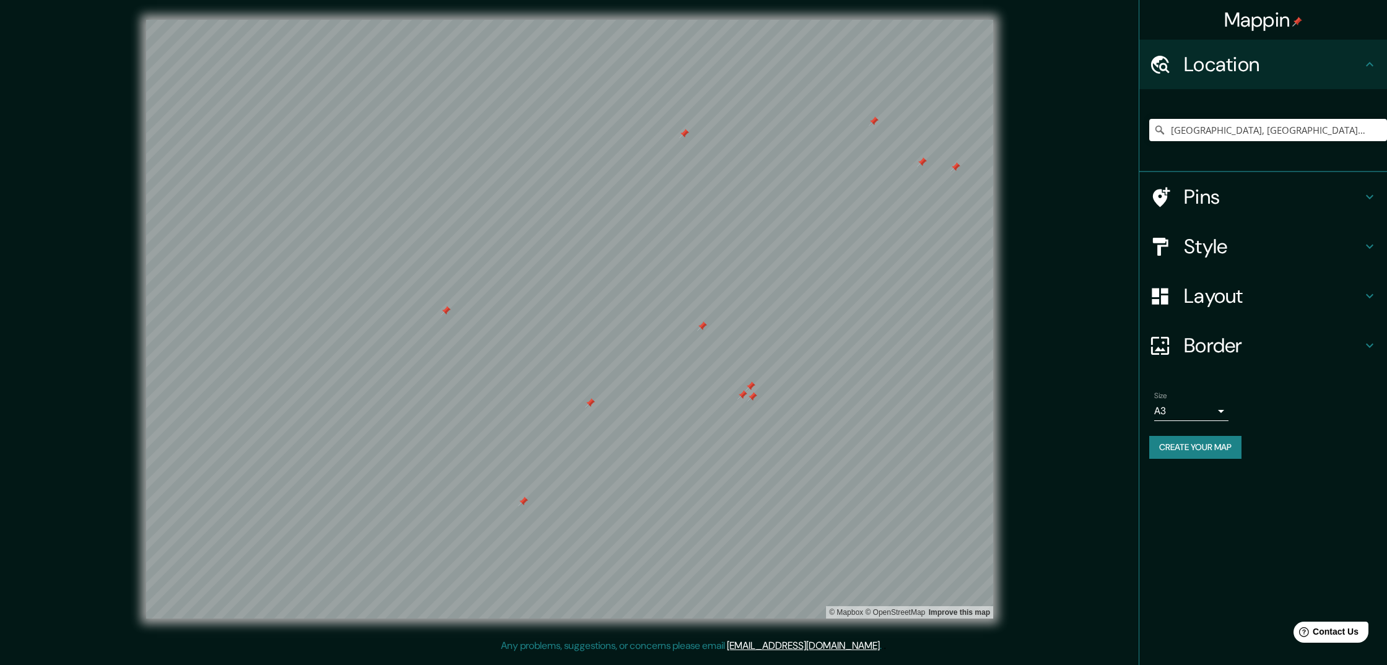
click at [1217, 294] on h4 "Layout" at bounding box center [1273, 296] width 178 height 25
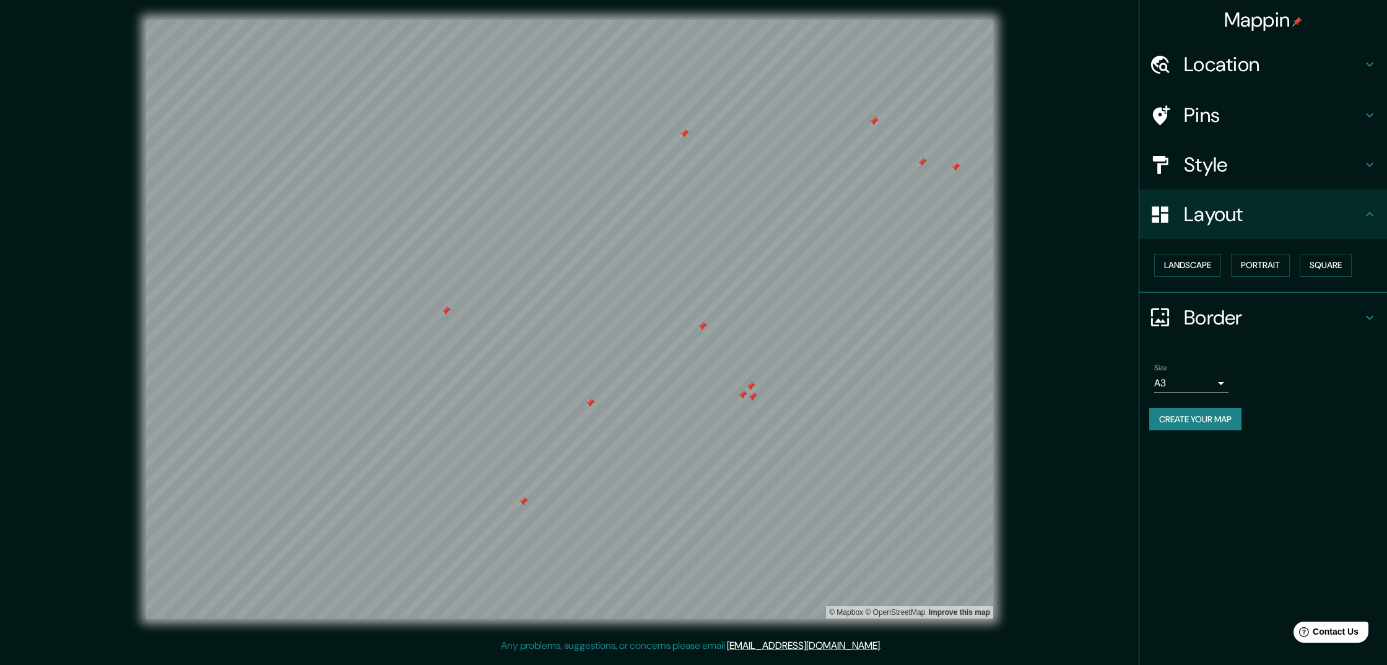
click at [1209, 171] on h4 "Style" at bounding box center [1273, 164] width 178 height 25
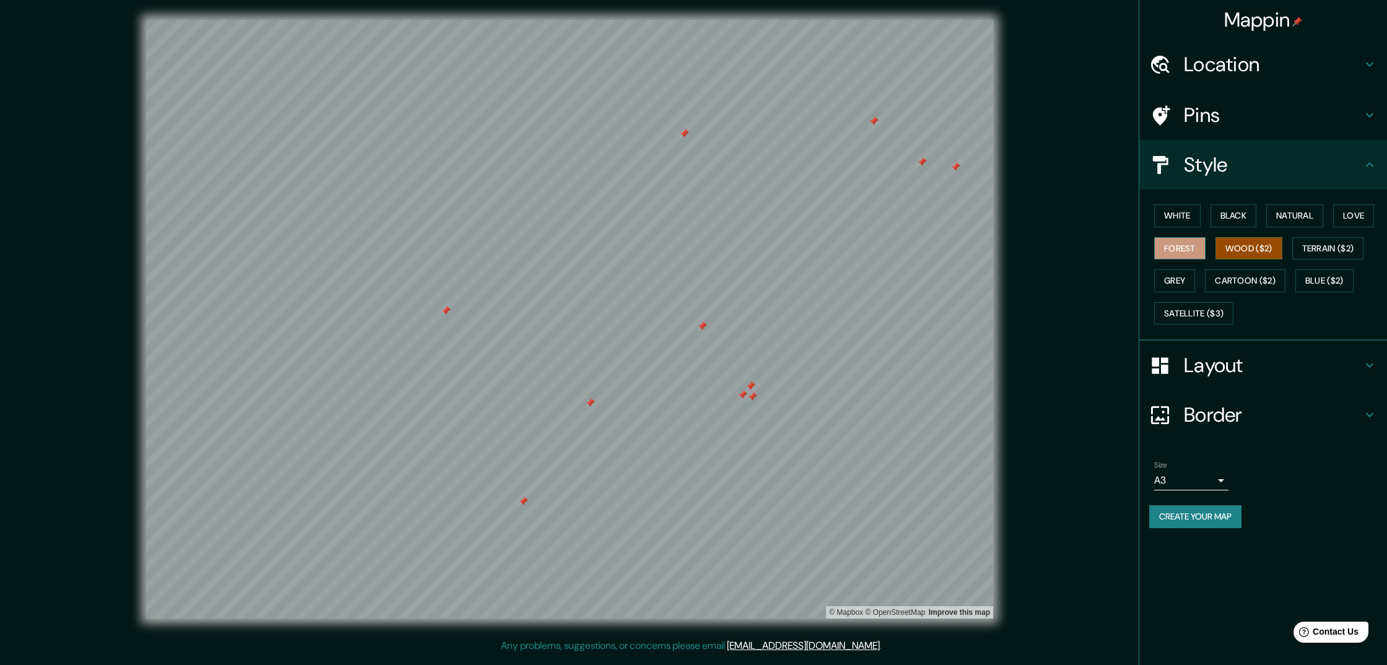
click at [1185, 246] on button "Forest" at bounding box center [1179, 248] width 51 height 23
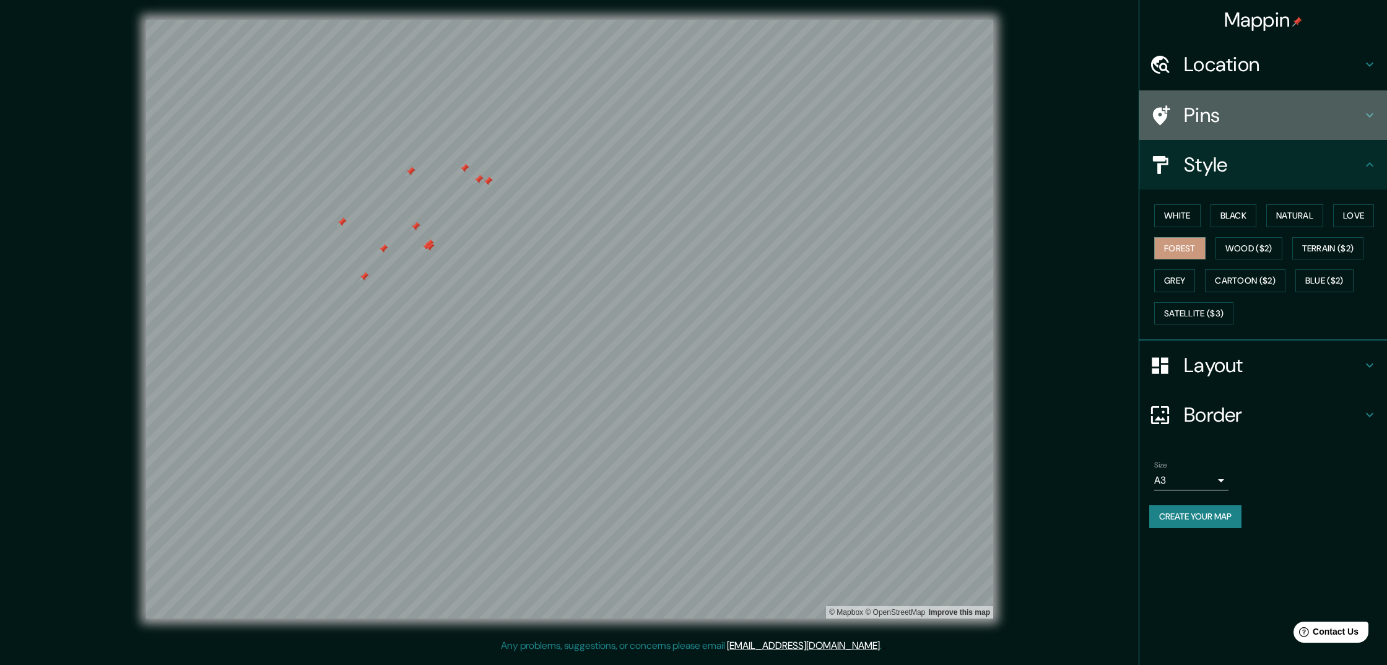
click at [1199, 118] on h4 "Pins" at bounding box center [1273, 115] width 178 height 25
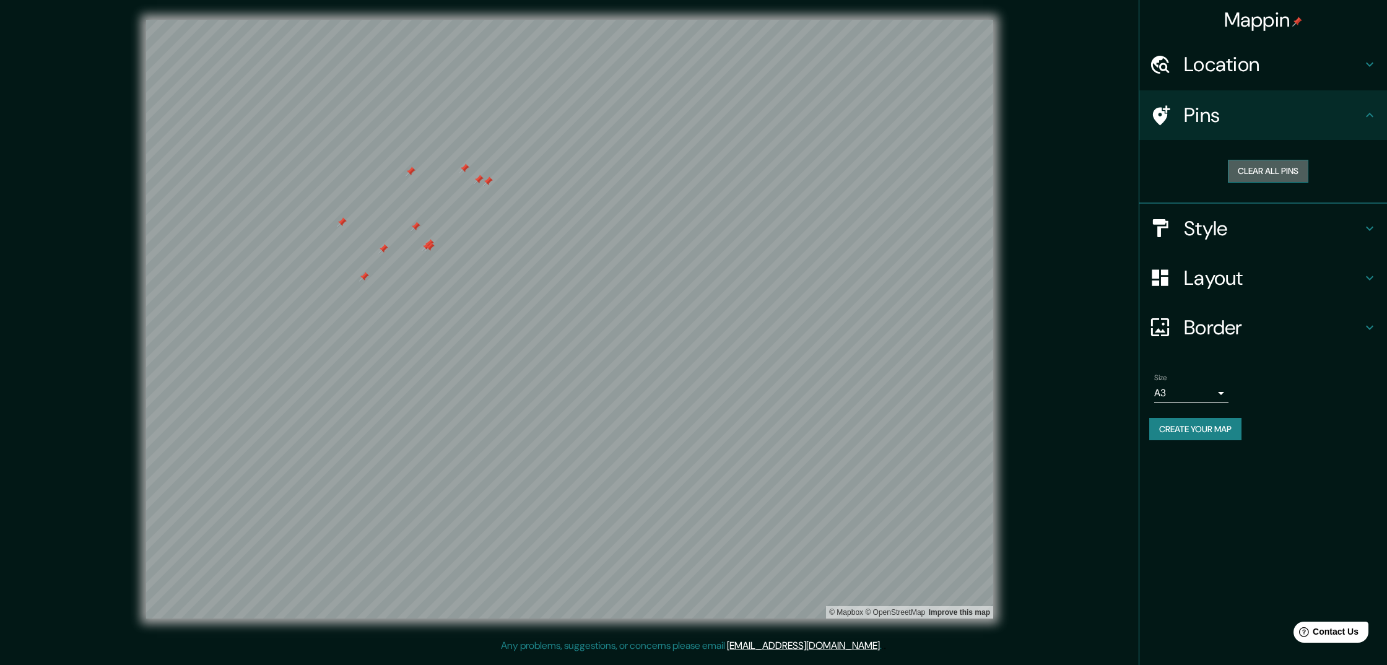
click at [1284, 173] on button "Clear all pins" at bounding box center [1268, 171] width 81 height 23
click at [1220, 68] on h4 "Location" at bounding box center [1273, 64] width 178 height 25
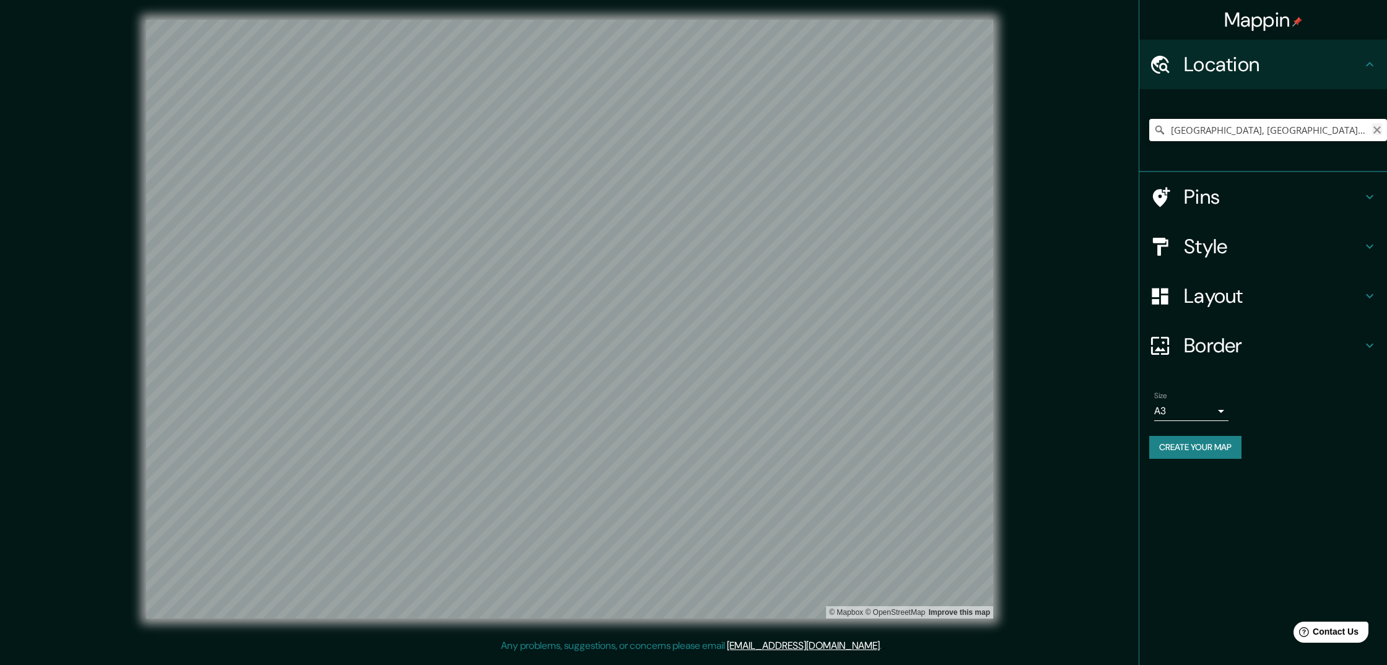
click at [1379, 129] on icon "Clear" at bounding box center [1377, 130] width 10 height 10
click at [1216, 342] on h4 "Border" at bounding box center [1273, 345] width 178 height 25
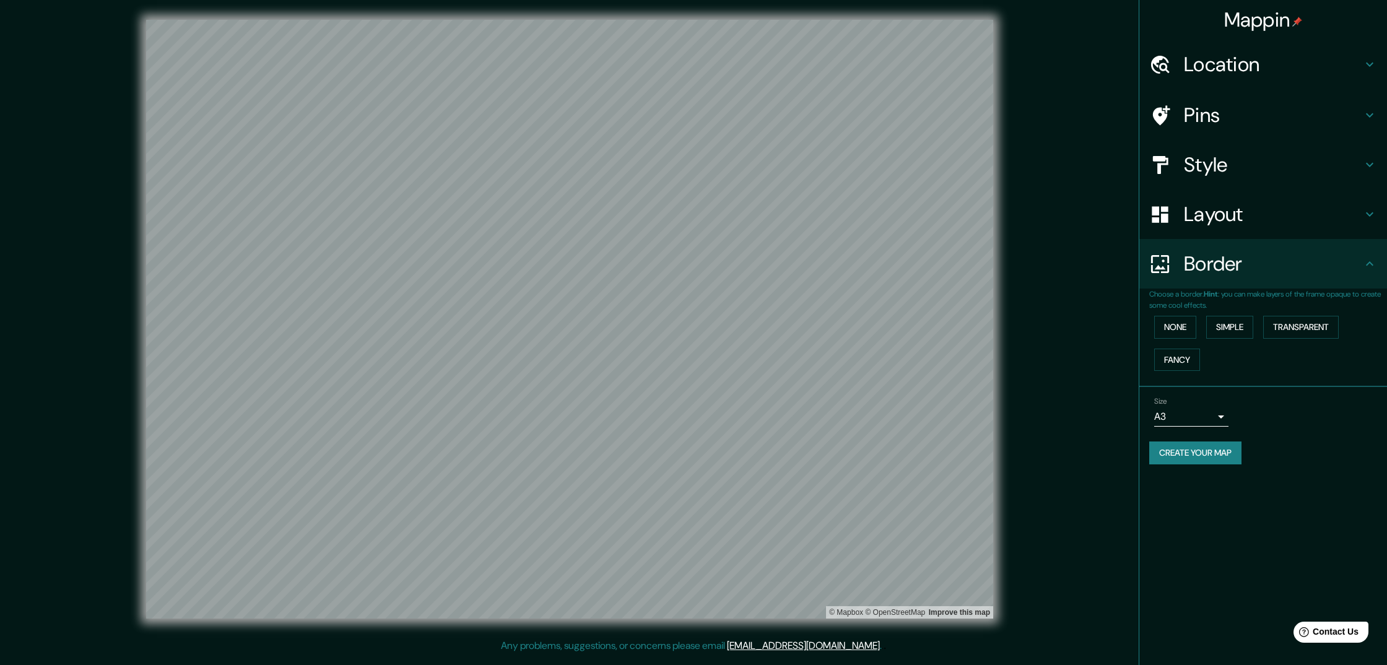
click at [1202, 165] on h4 "Style" at bounding box center [1273, 164] width 178 height 25
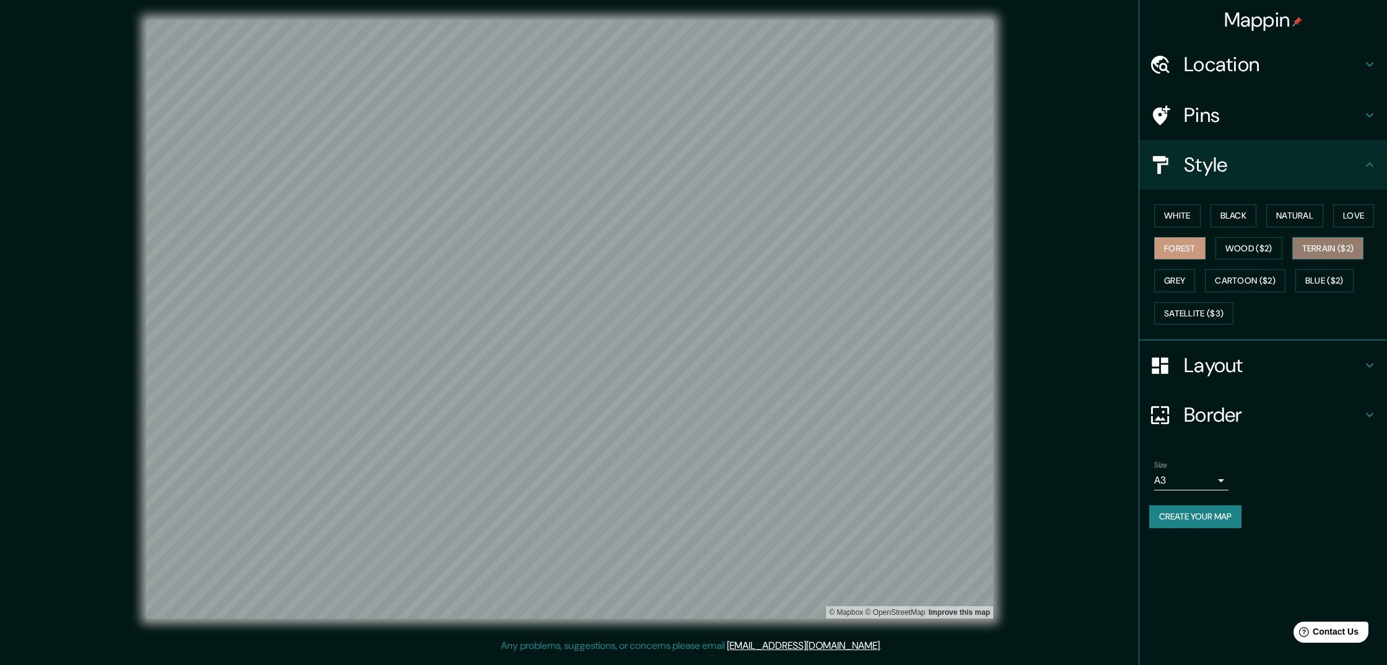
click at [1330, 250] on button "Terrain ($2)" at bounding box center [1328, 248] width 72 height 23
click at [1186, 305] on button "Satellite ($3)" at bounding box center [1193, 313] width 79 height 23
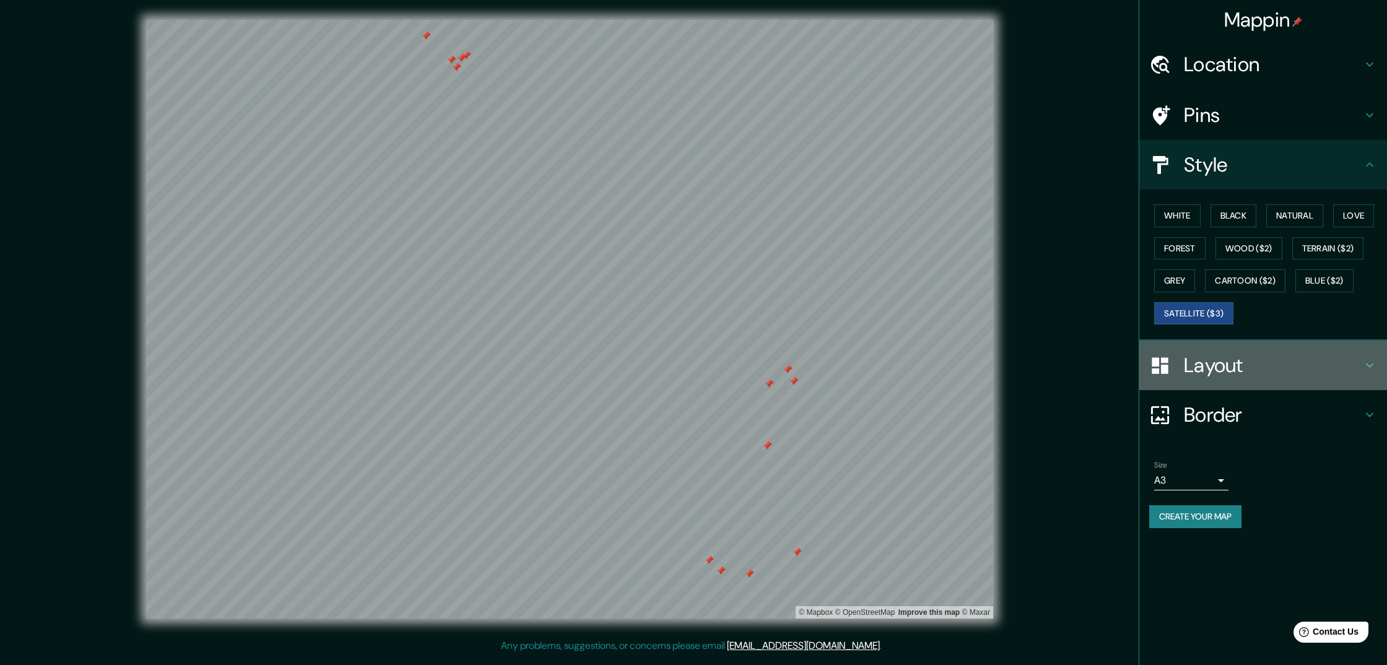
click at [1243, 365] on h4 "Layout" at bounding box center [1273, 365] width 178 height 25
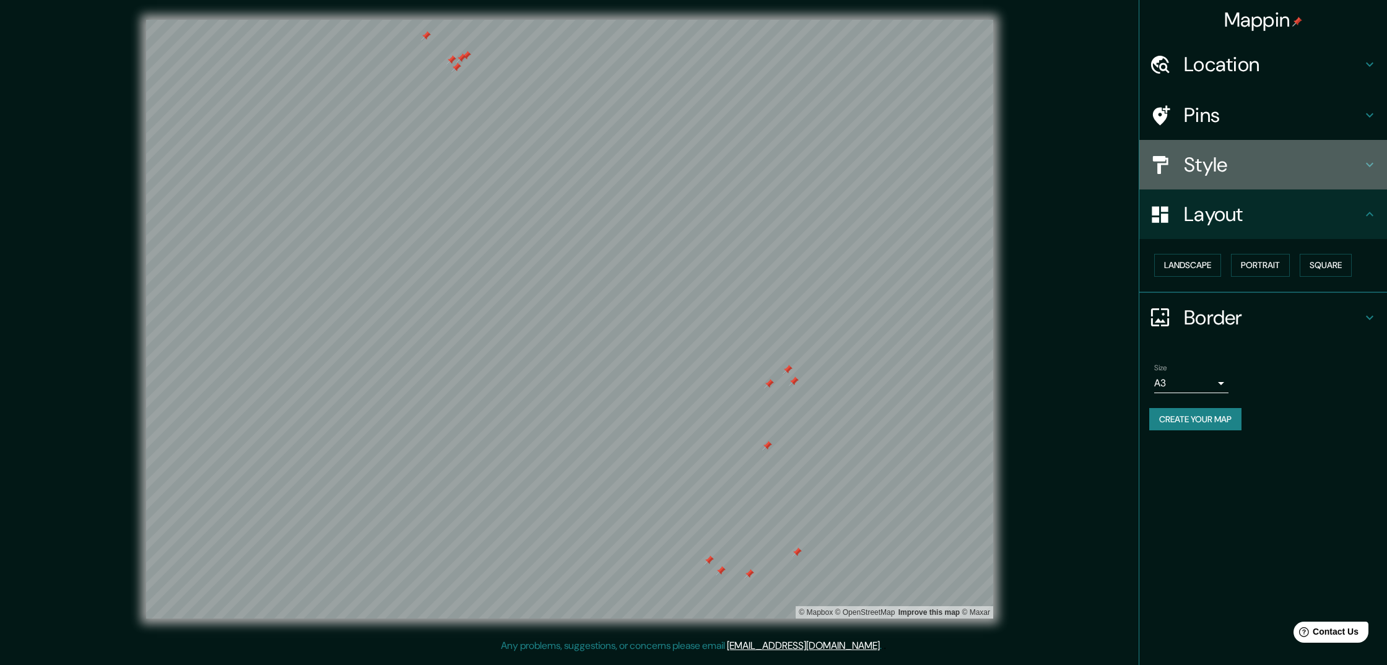
click at [1213, 166] on h4 "Style" at bounding box center [1273, 164] width 178 height 25
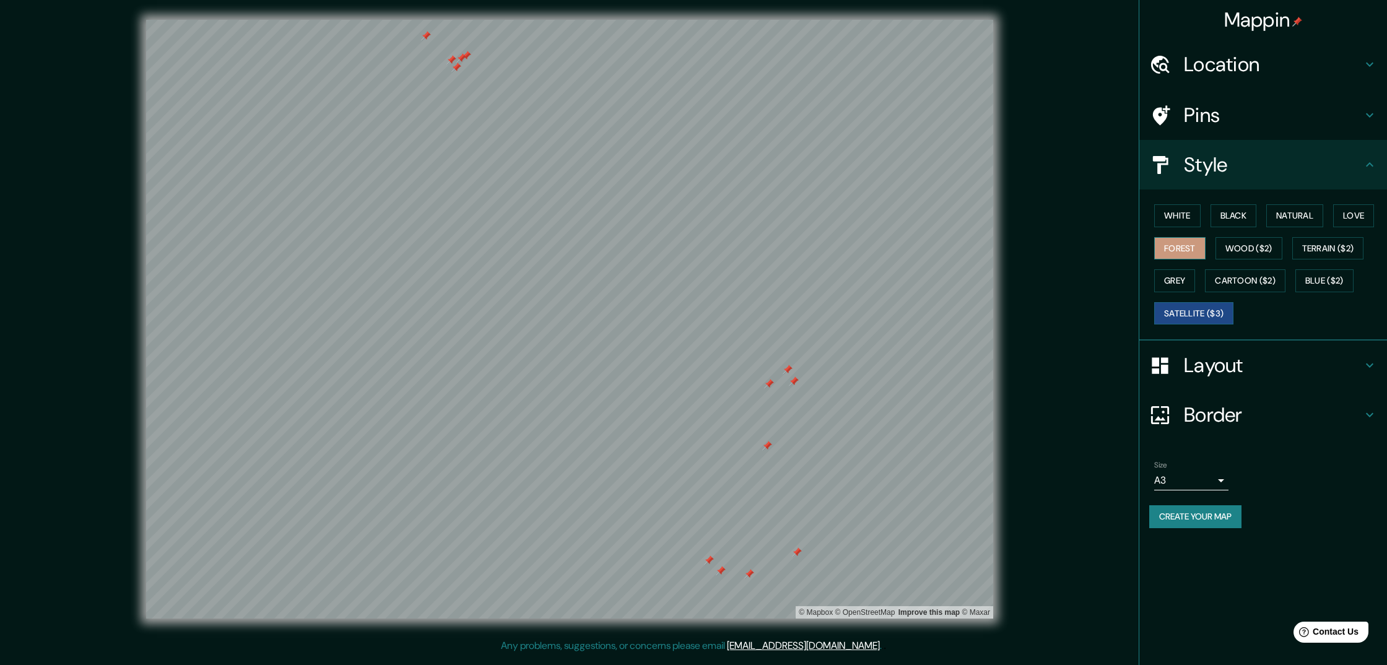
click at [1188, 252] on button "Forest" at bounding box center [1179, 248] width 51 height 23
click at [1198, 116] on h4 "Pins" at bounding box center [1273, 115] width 178 height 25
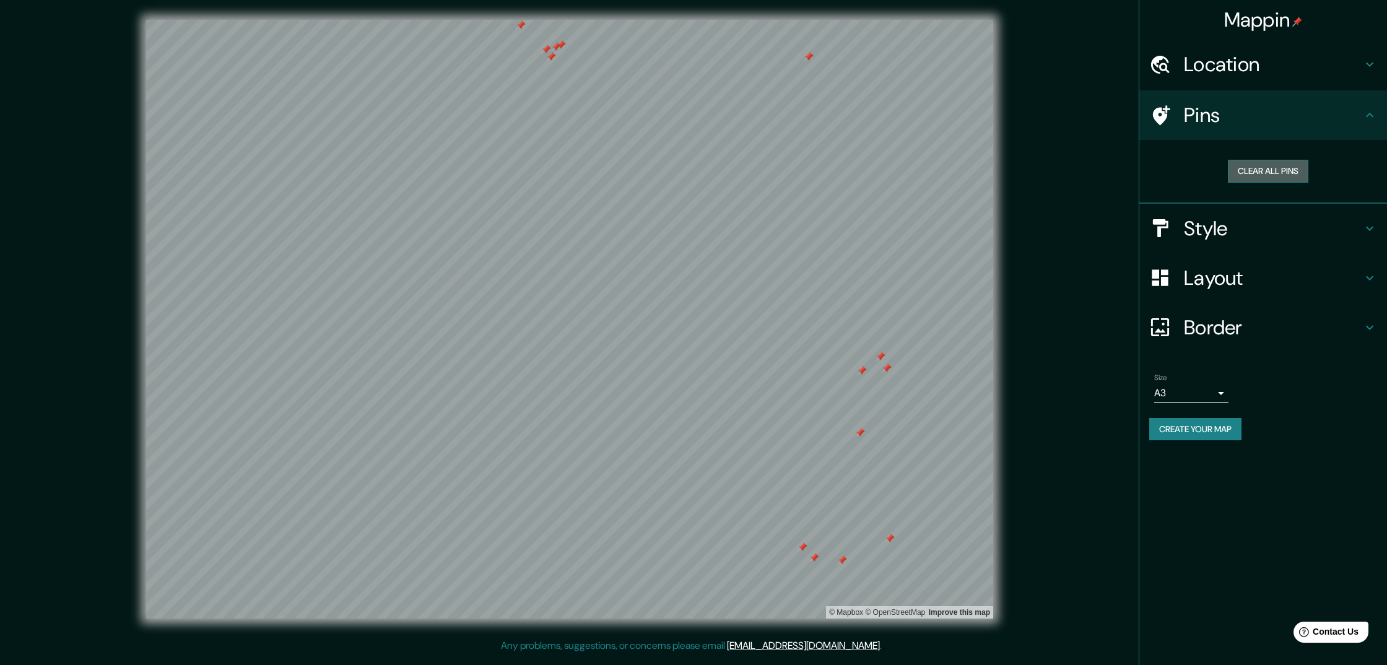
drag, startPoint x: 1270, startPoint y: 162, endPoint x: 1258, endPoint y: 180, distance: 21.8
click at [1270, 163] on button "Clear all pins" at bounding box center [1268, 171] width 81 height 23
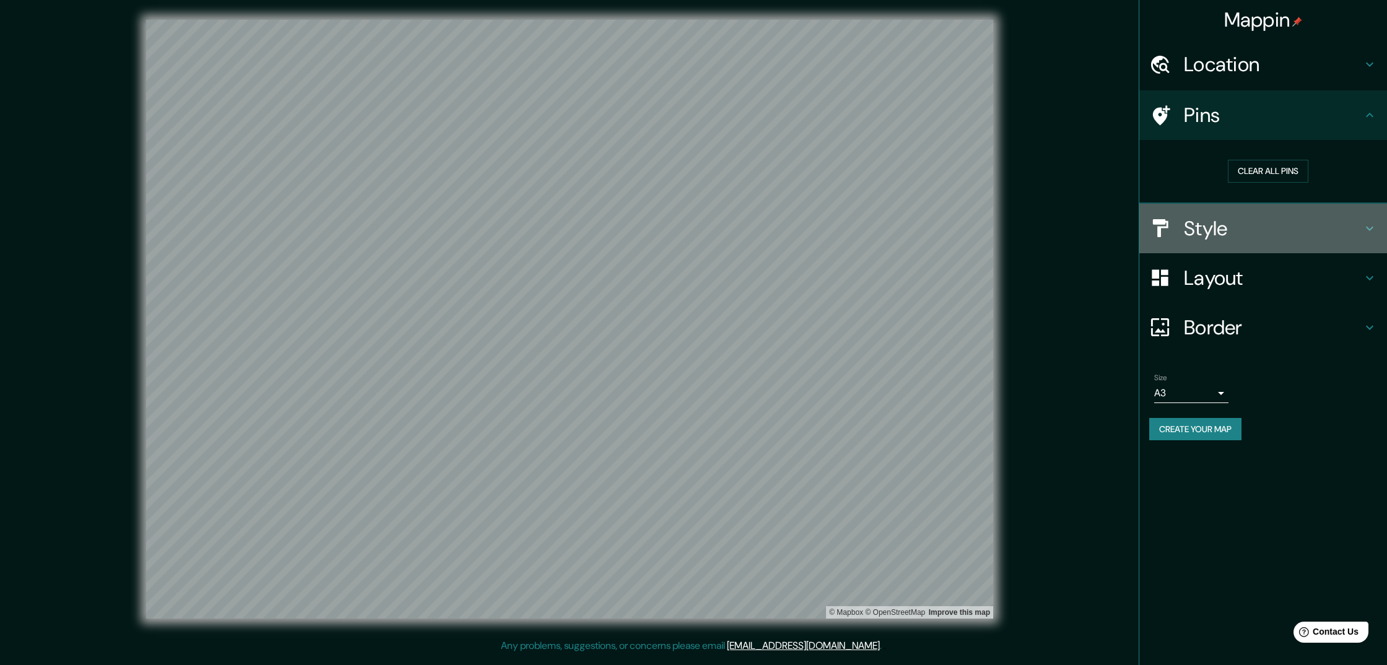
click at [1211, 227] on h4 "Style" at bounding box center [1273, 228] width 178 height 25
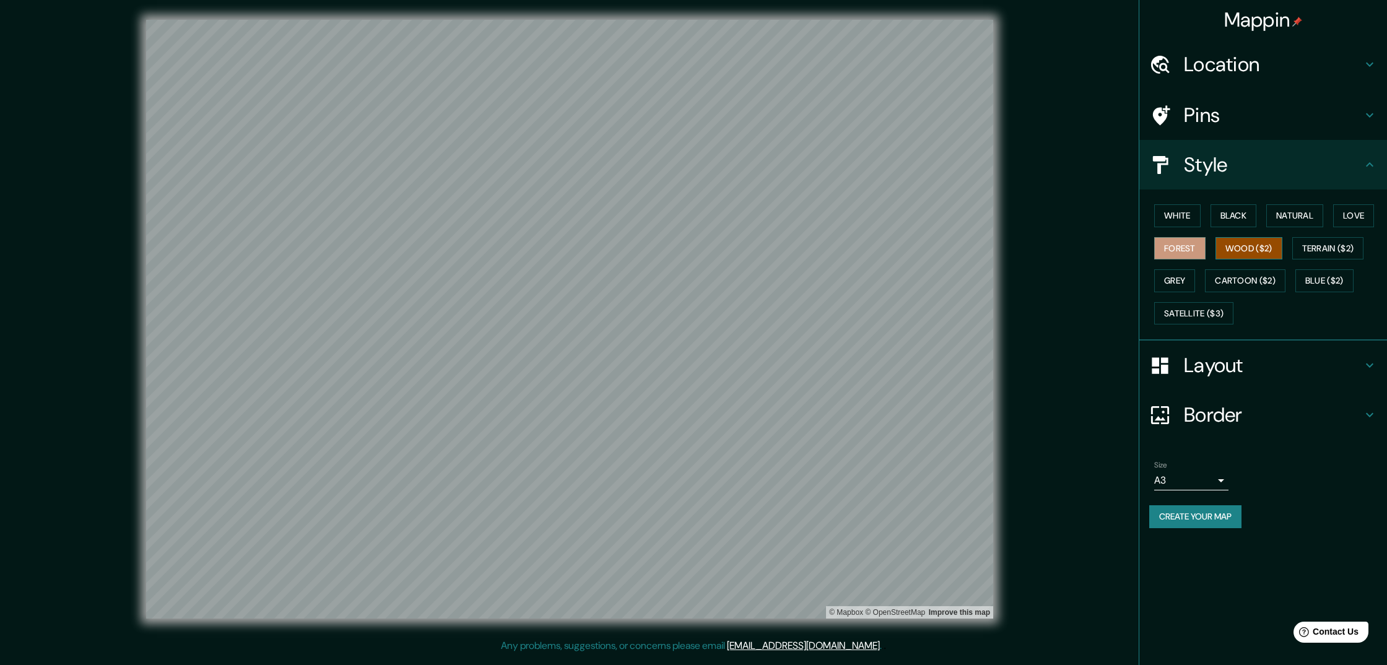
click at [1273, 245] on button "Wood ($2)" at bounding box center [1249, 248] width 67 height 23
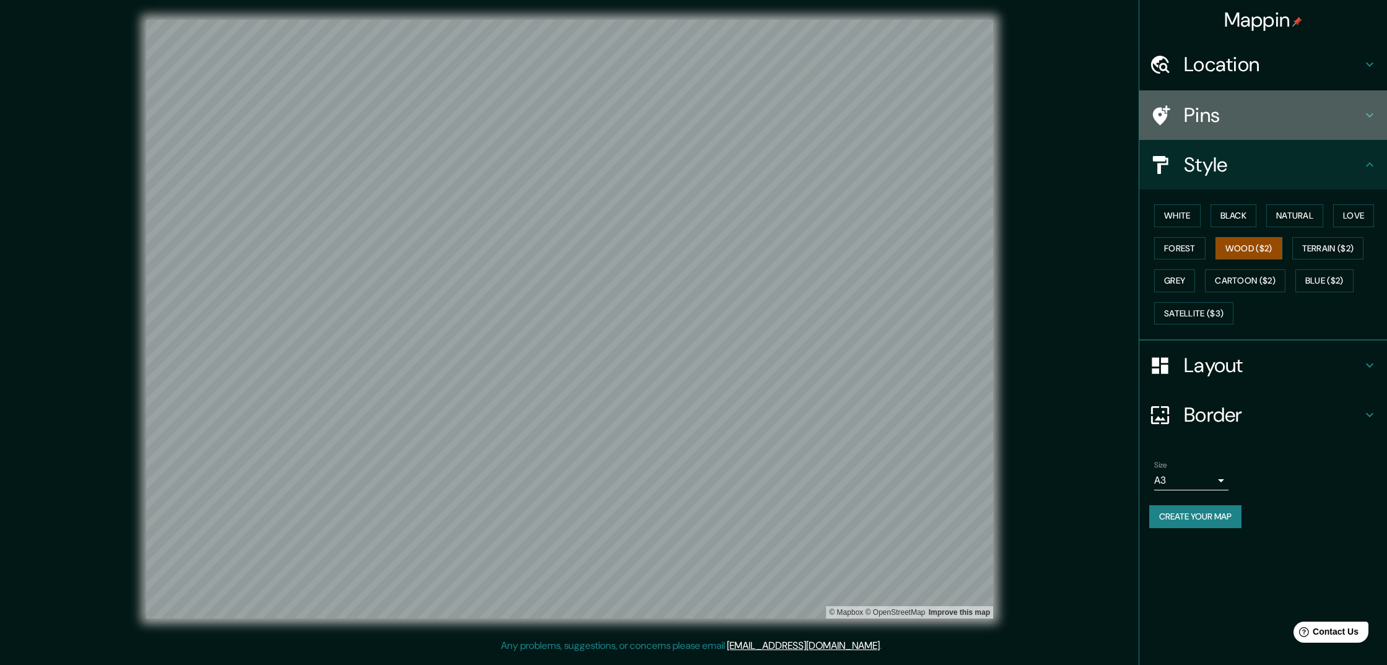
click at [1191, 111] on h4 "Pins" at bounding box center [1273, 115] width 178 height 25
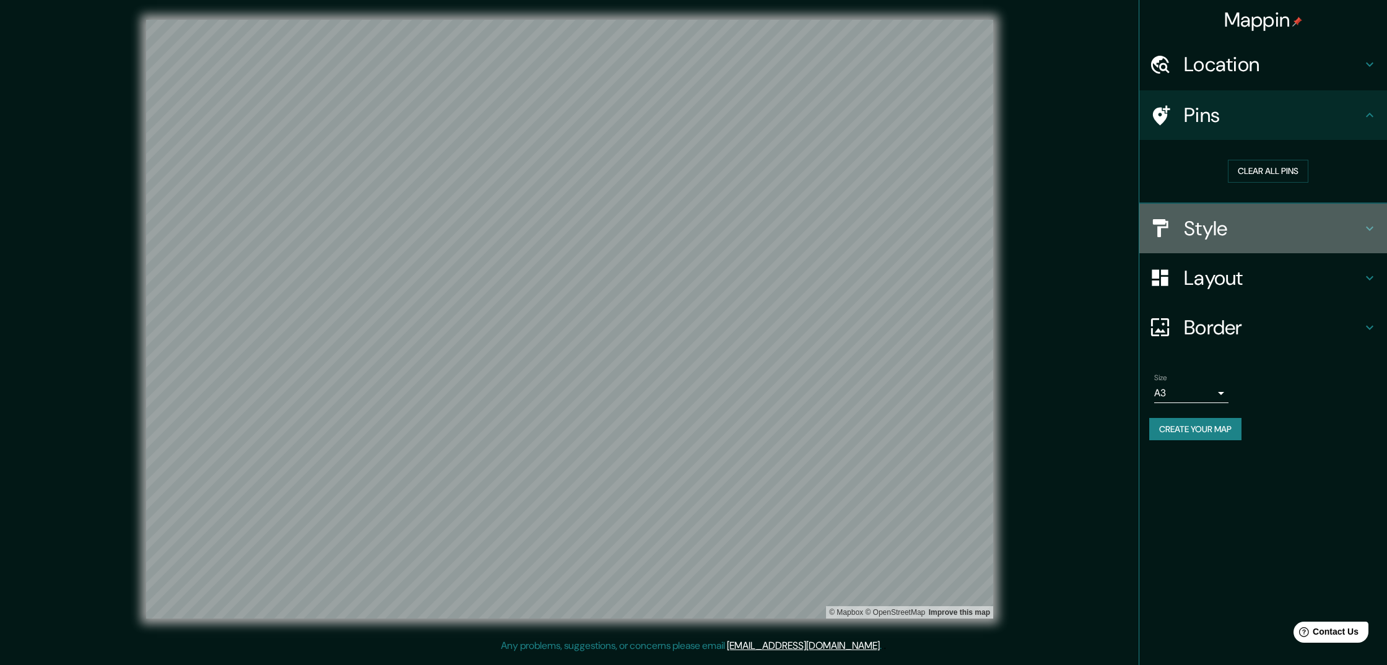
click at [1213, 229] on h4 "Style" at bounding box center [1273, 228] width 178 height 25
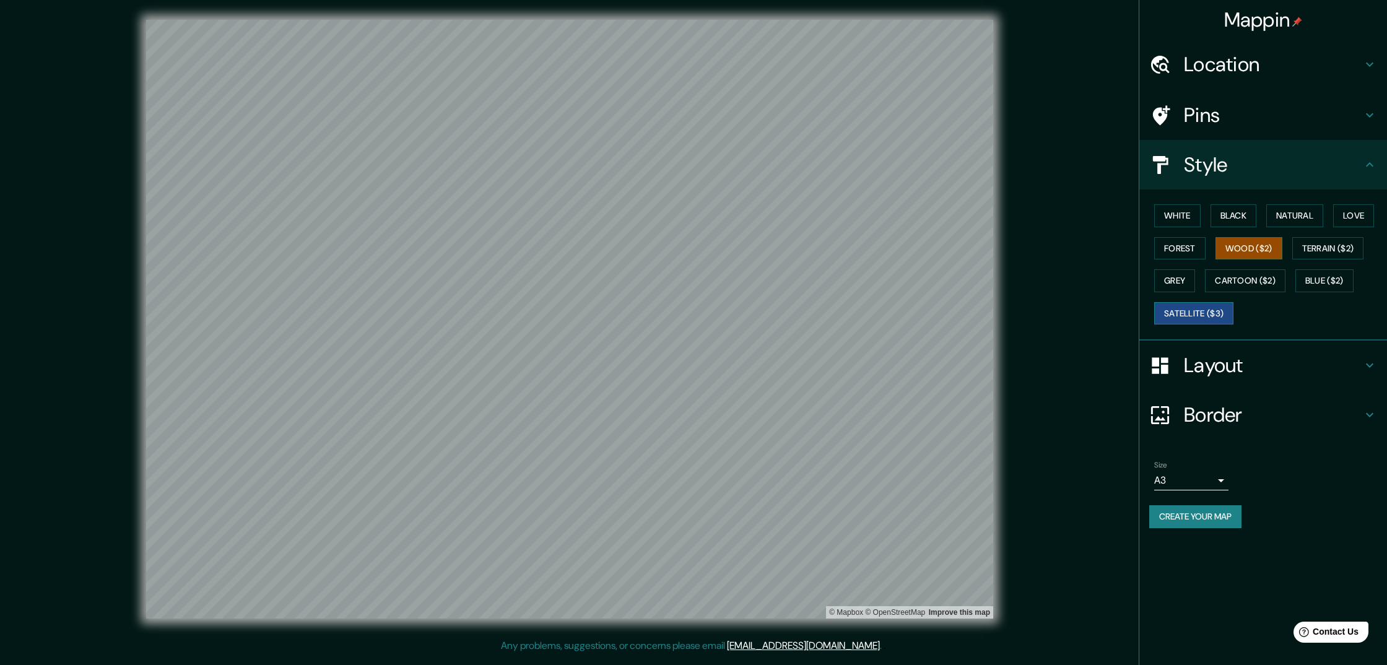
drag, startPoint x: 1203, startPoint y: 315, endPoint x: 1187, endPoint y: 316, distance: 16.1
click at [1203, 315] on button "Satellite ($3)" at bounding box center [1193, 313] width 79 height 23
click at [1017, 624] on div "© Mapbox © OpenStreetMap Improve this map © Maxar" at bounding box center [570, 319] width 1288 height 638
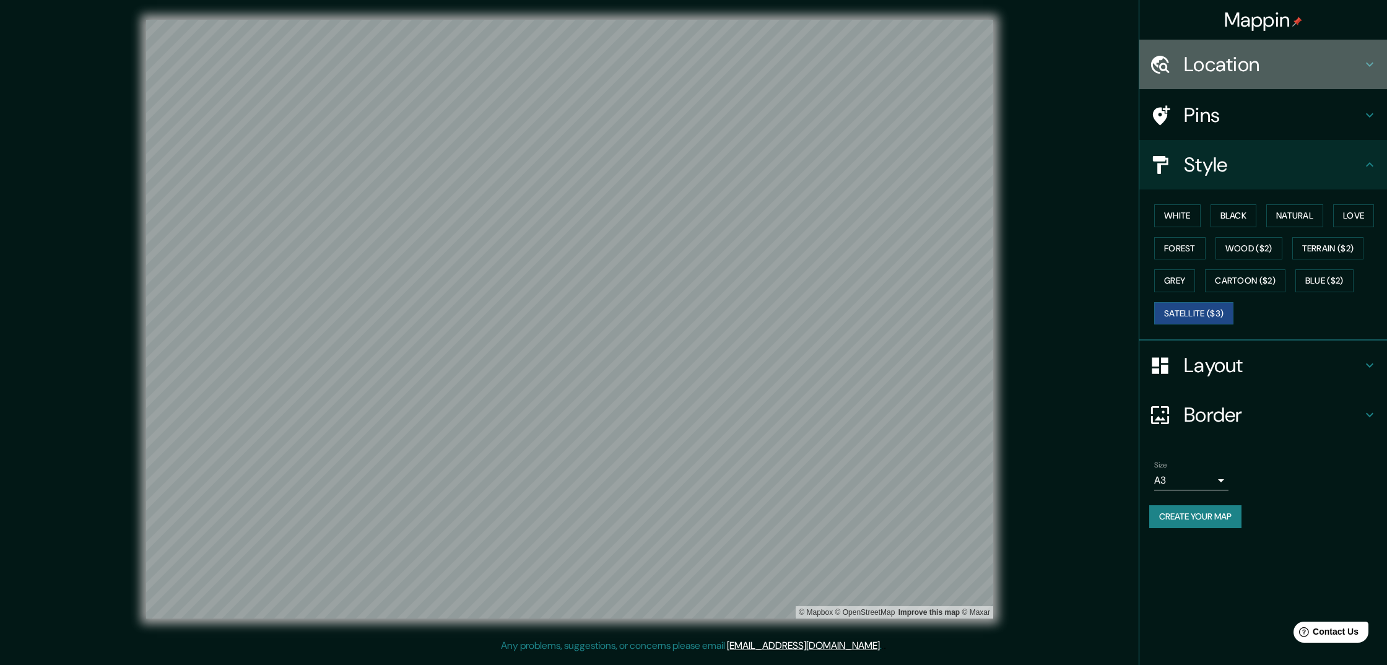
click at [1235, 61] on h4 "Location" at bounding box center [1273, 64] width 178 height 25
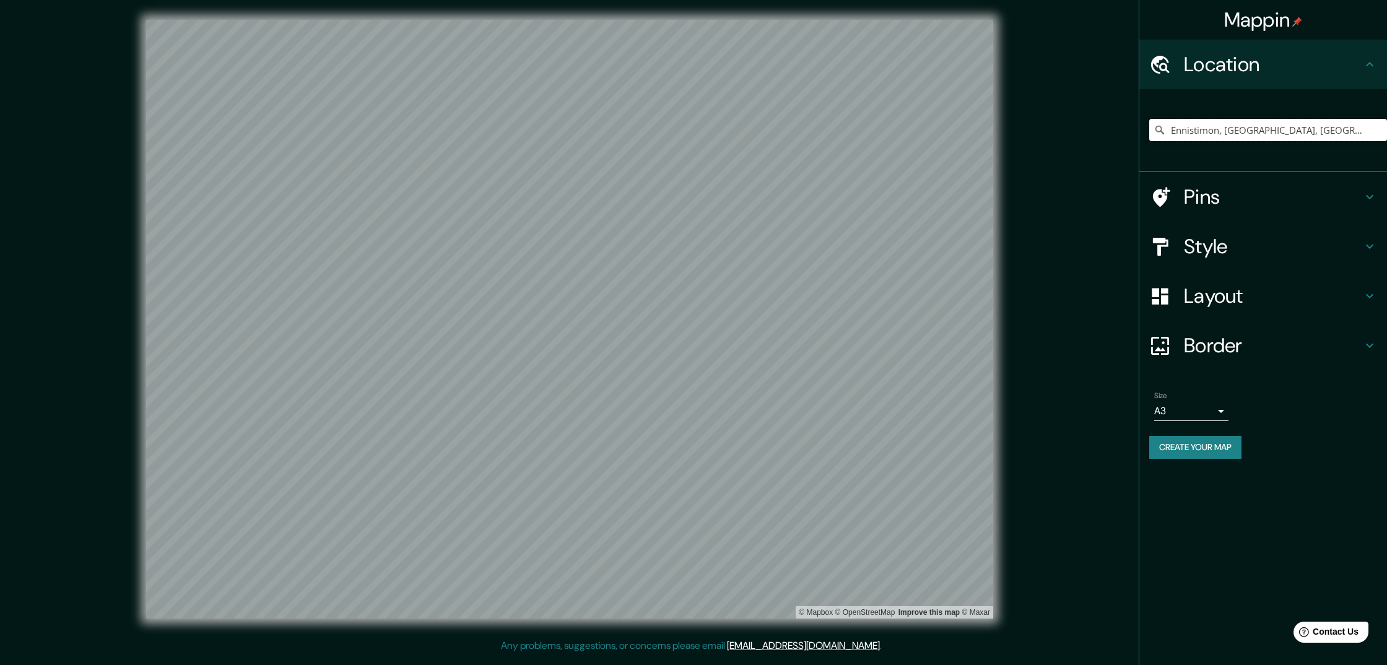
drag, startPoint x: 1293, startPoint y: 133, endPoint x: 1144, endPoint y: 128, distance: 149.3
click at [1144, 128] on div "Ennistimon, Clare, Ireland" at bounding box center [1263, 130] width 248 height 83
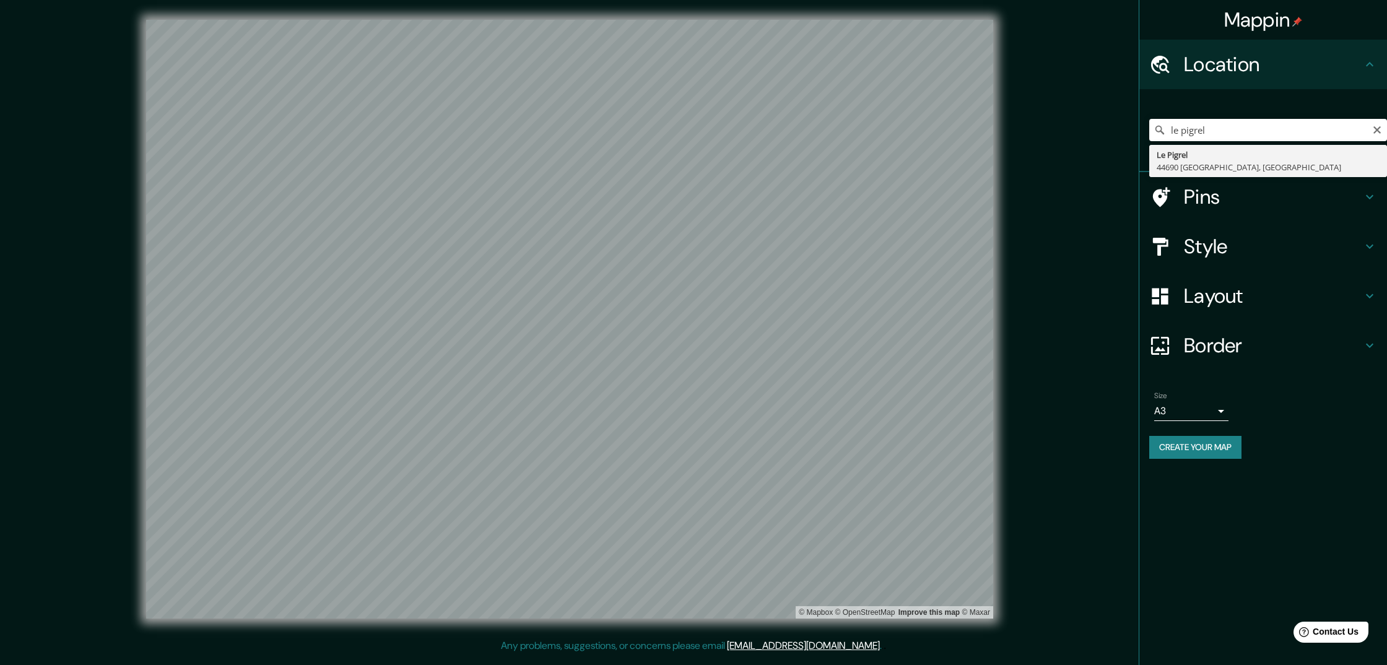
drag, startPoint x: 1217, startPoint y: 160, endPoint x: 1161, endPoint y: 196, distance: 66.3
type input "Le Pigrel, 44690 Château-Thébaud, France"
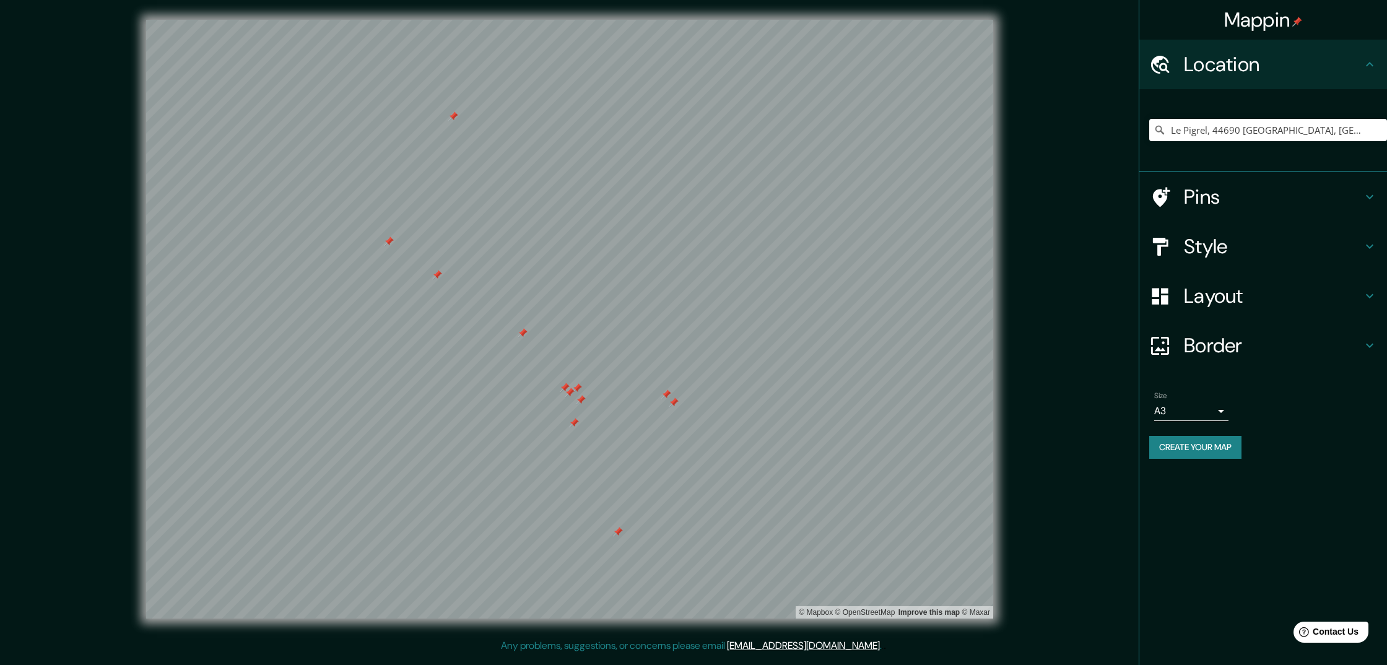
click at [1206, 245] on h4 "Style" at bounding box center [1273, 246] width 178 height 25
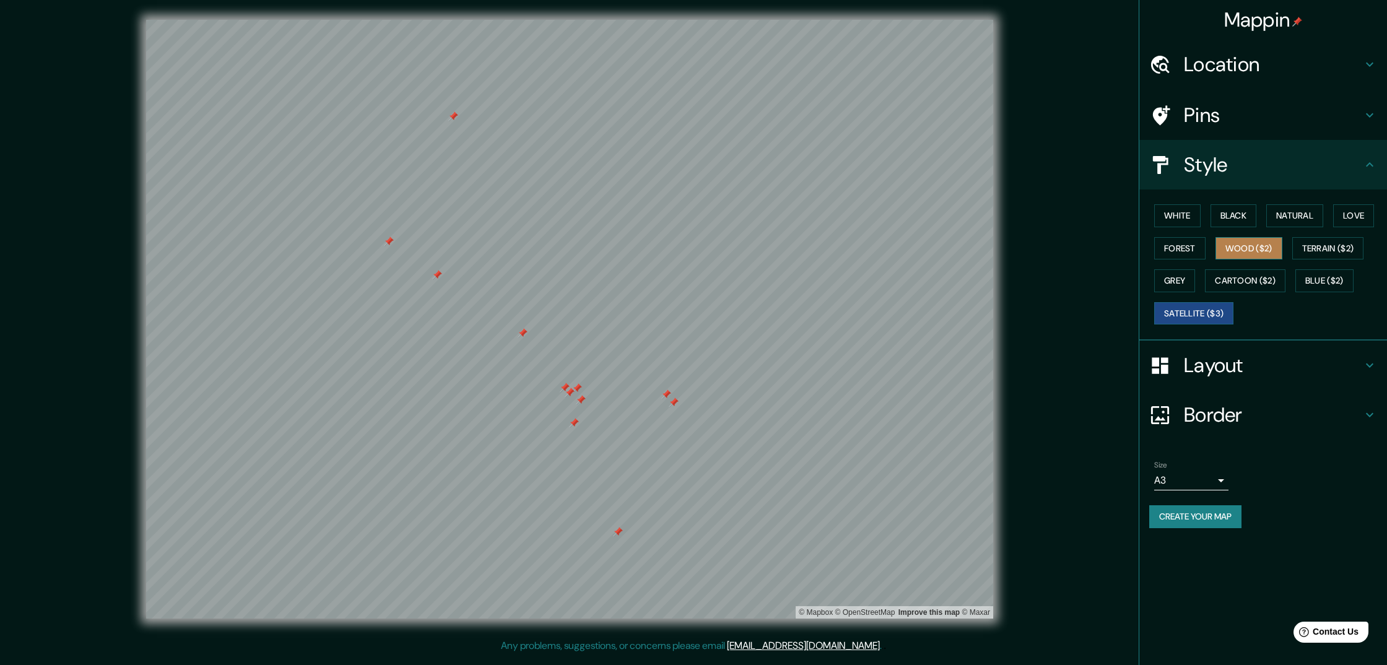
click at [1237, 245] on button "Wood ($2)" at bounding box center [1249, 248] width 67 height 23
click at [1182, 246] on button "Forest" at bounding box center [1179, 248] width 51 height 23
click at [1255, 243] on button "Wood ($2)" at bounding box center [1249, 248] width 67 height 23
click at [1182, 246] on button "Forest" at bounding box center [1179, 248] width 51 height 23
click at [1256, 246] on button "Wood ($2)" at bounding box center [1249, 248] width 67 height 23
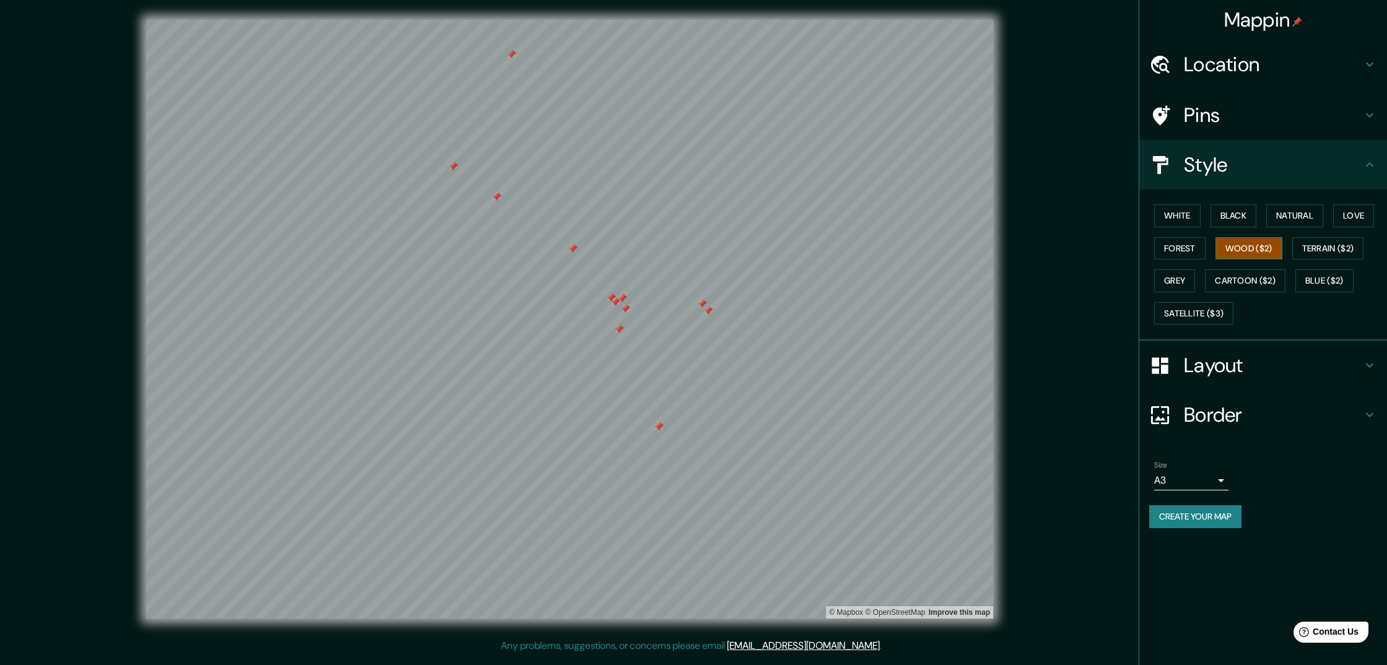
click at [1256, 246] on button "Wood ($2)" at bounding box center [1249, 248] width 67 height 23
click at [1190, 246] on button "Forest" at bounding box center [1179, 248] width 51 height 23
click at [1258, 246] on button "Wood ($2)" at bounding box center [1249, 248] width 67 height 23
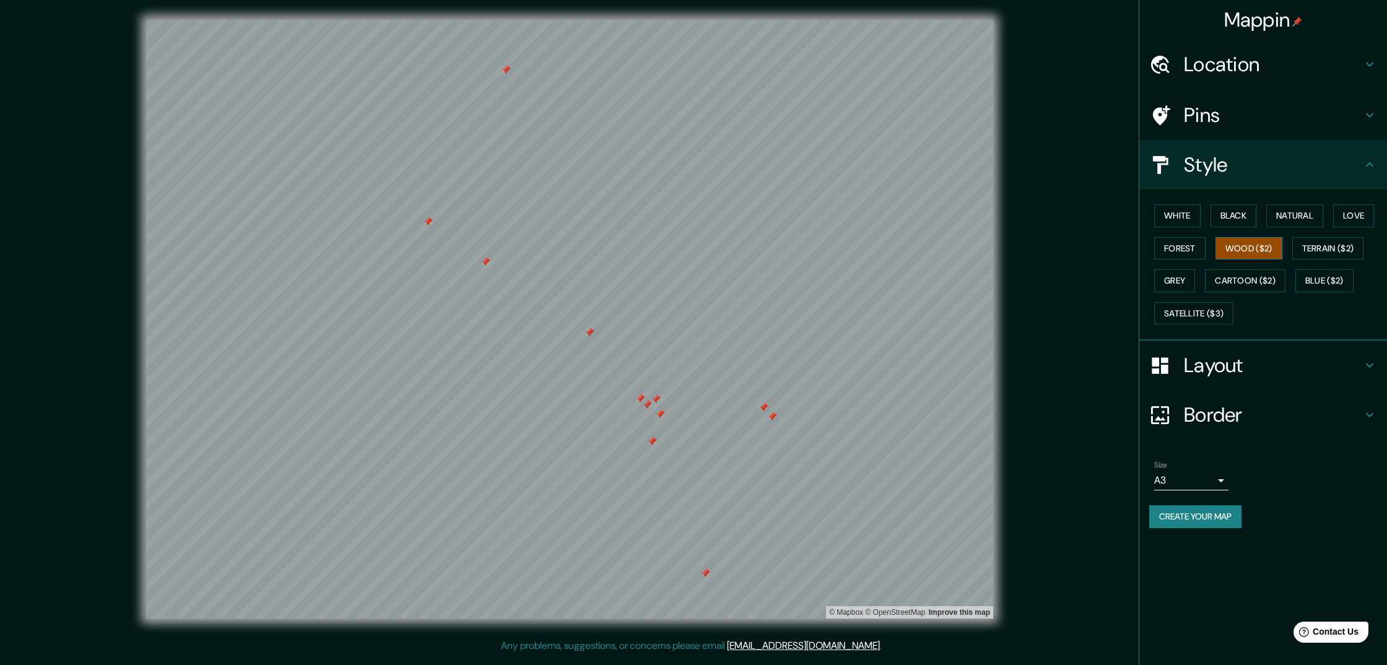
scroll to position [0, 0]
click at [1186, 243] on button "Forest" at bounding box center [1179, 248] width 51 height 23
